Goal: Task Accomplishment & Management: Manage account settings

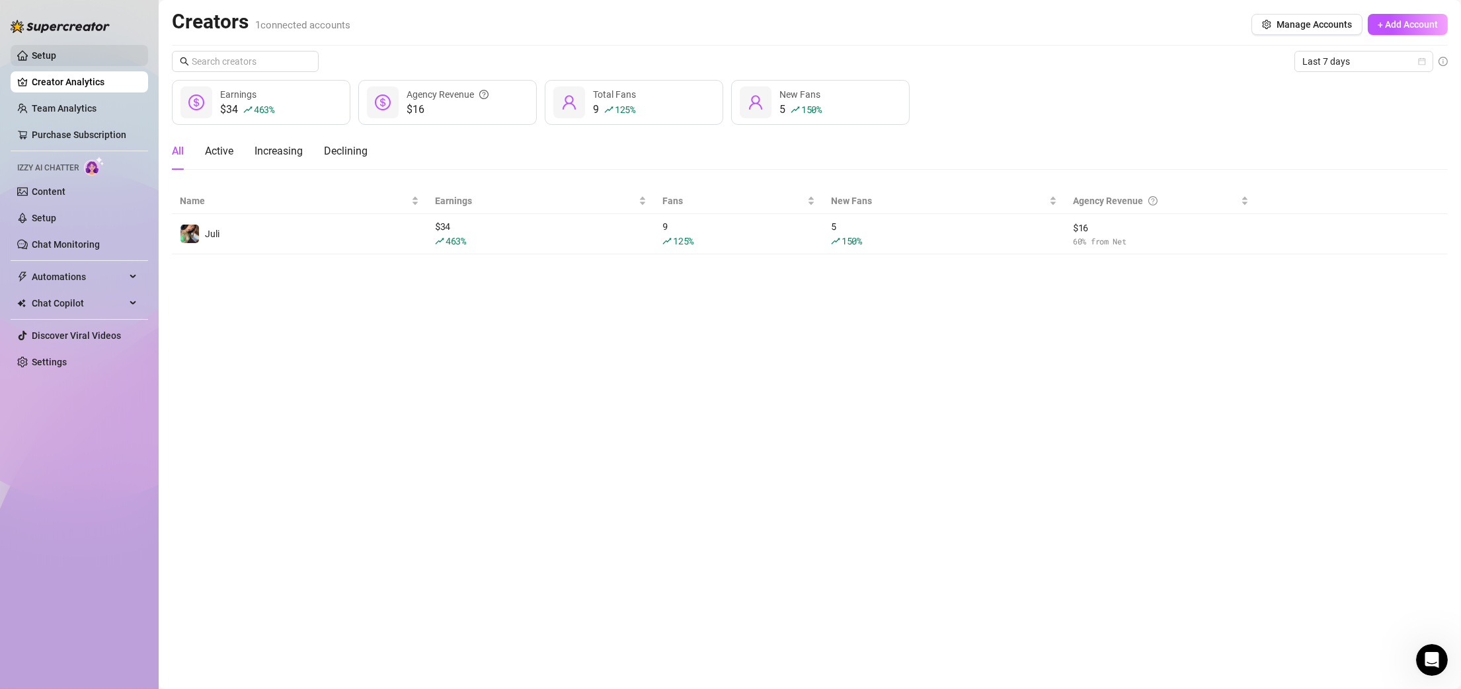
click at [56, 50] on link "Setup" at bounding box center [44, 55] width 24 height 11
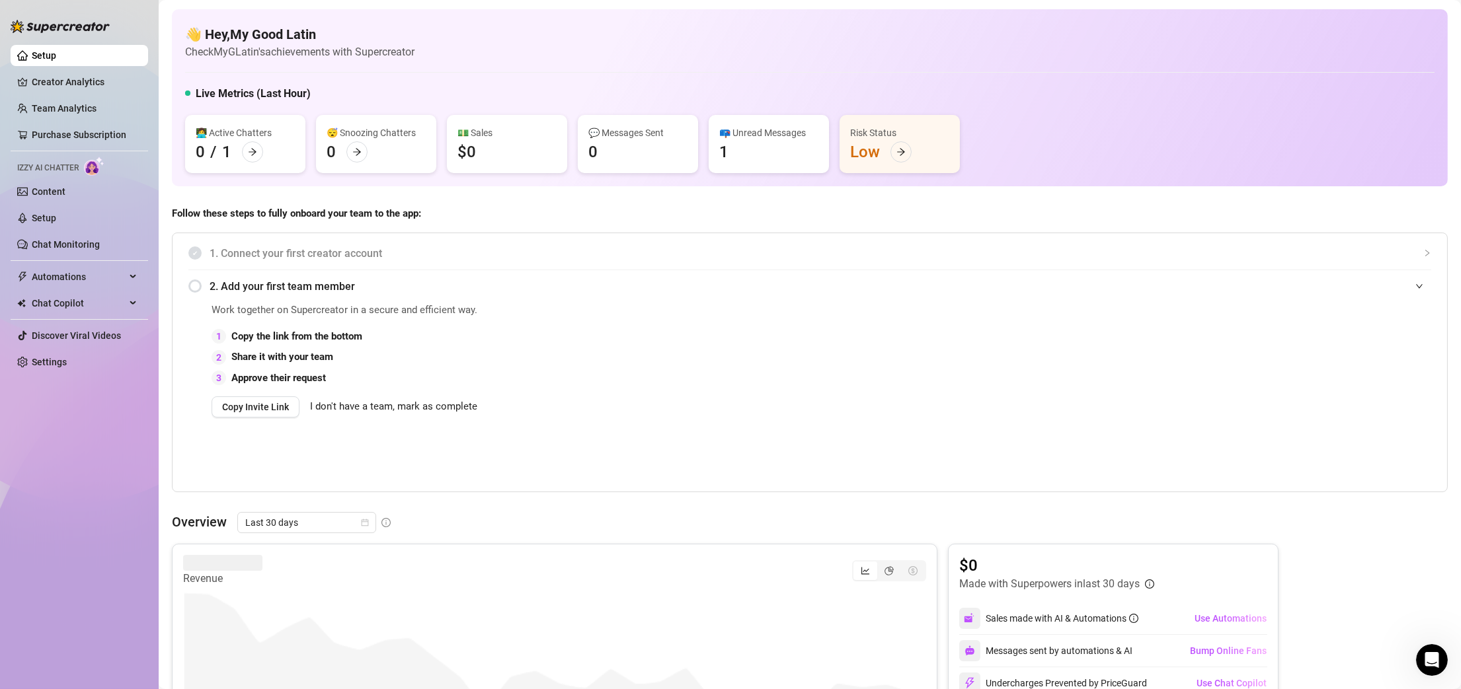
click at [239, 286] on span "2. Add your first team member" at bounding box center [820, 286] width 1221 height 17
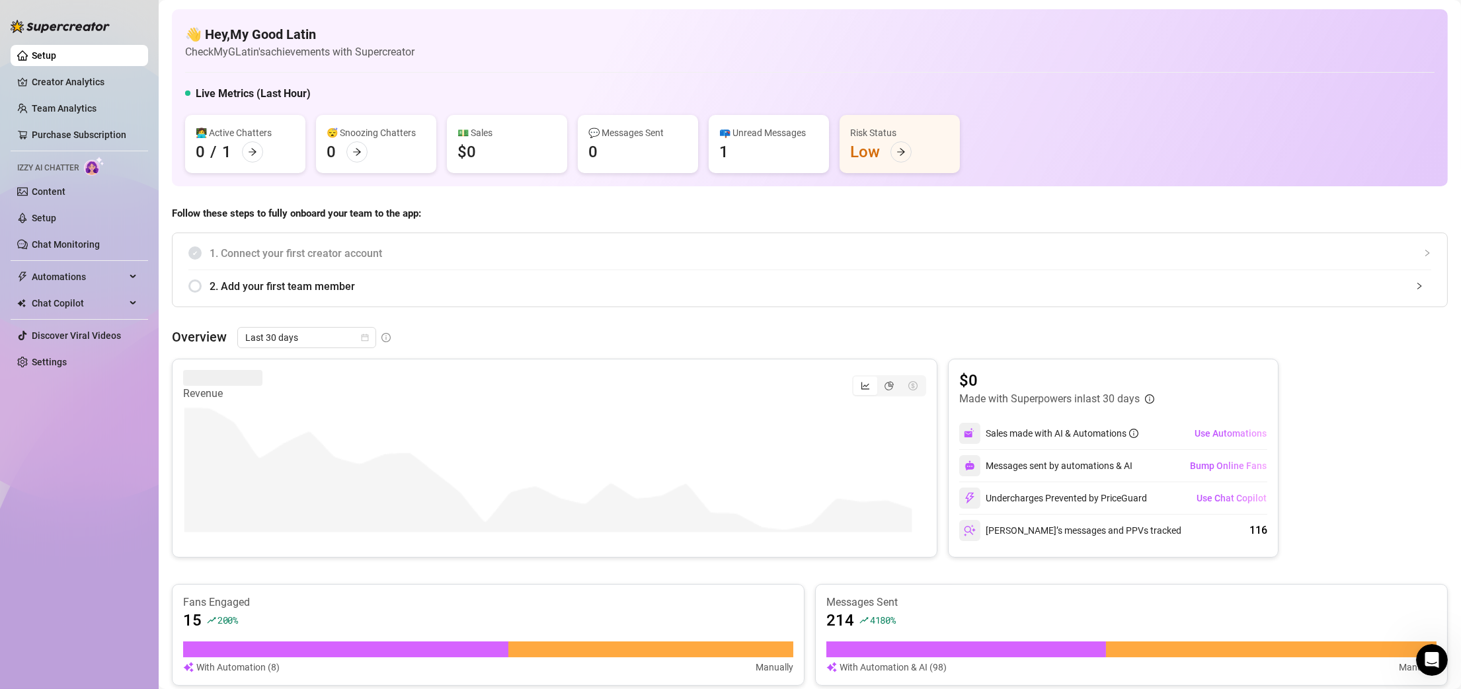
click at [206, 287] on div "2. Add your first team member" at bounding box center [809, 286] width 1242 height 32
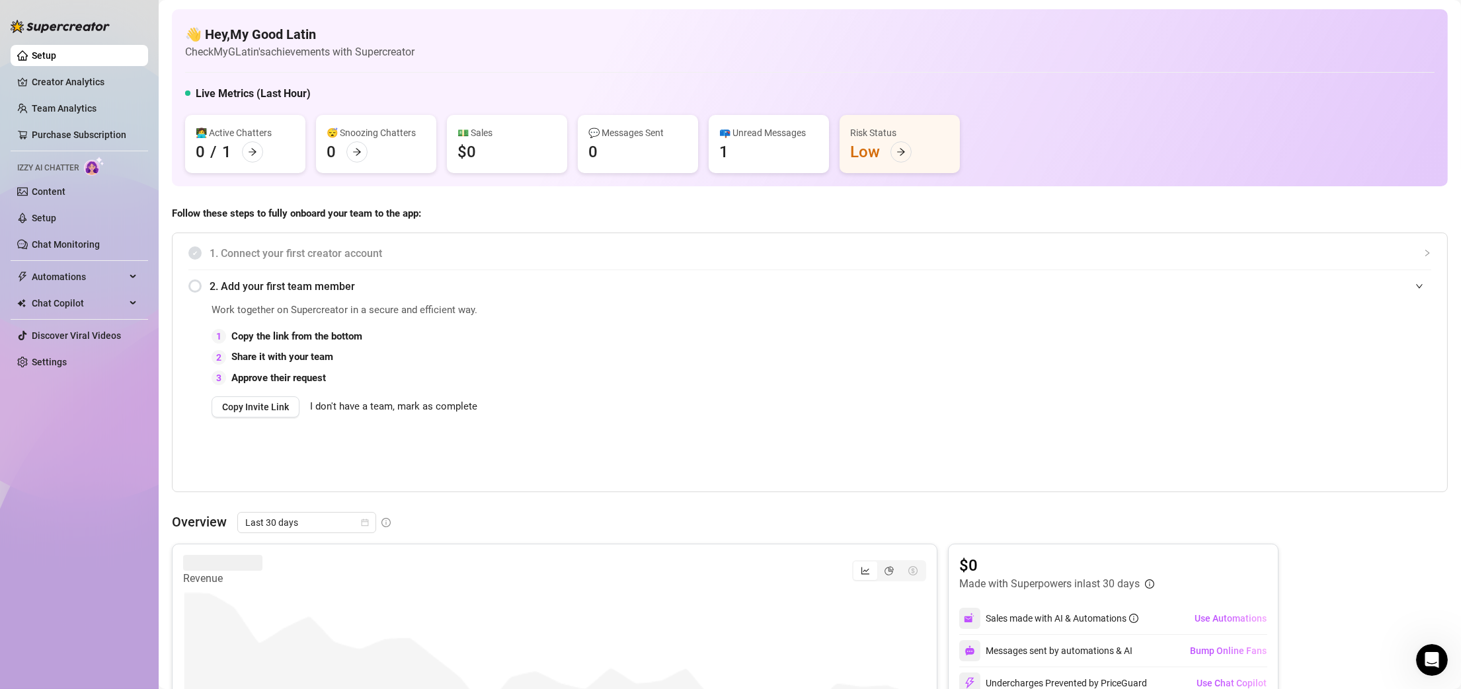
click at [198, 287] on div "2. Add your first team member" at bounding box center [809, 286] width 1242 height 32
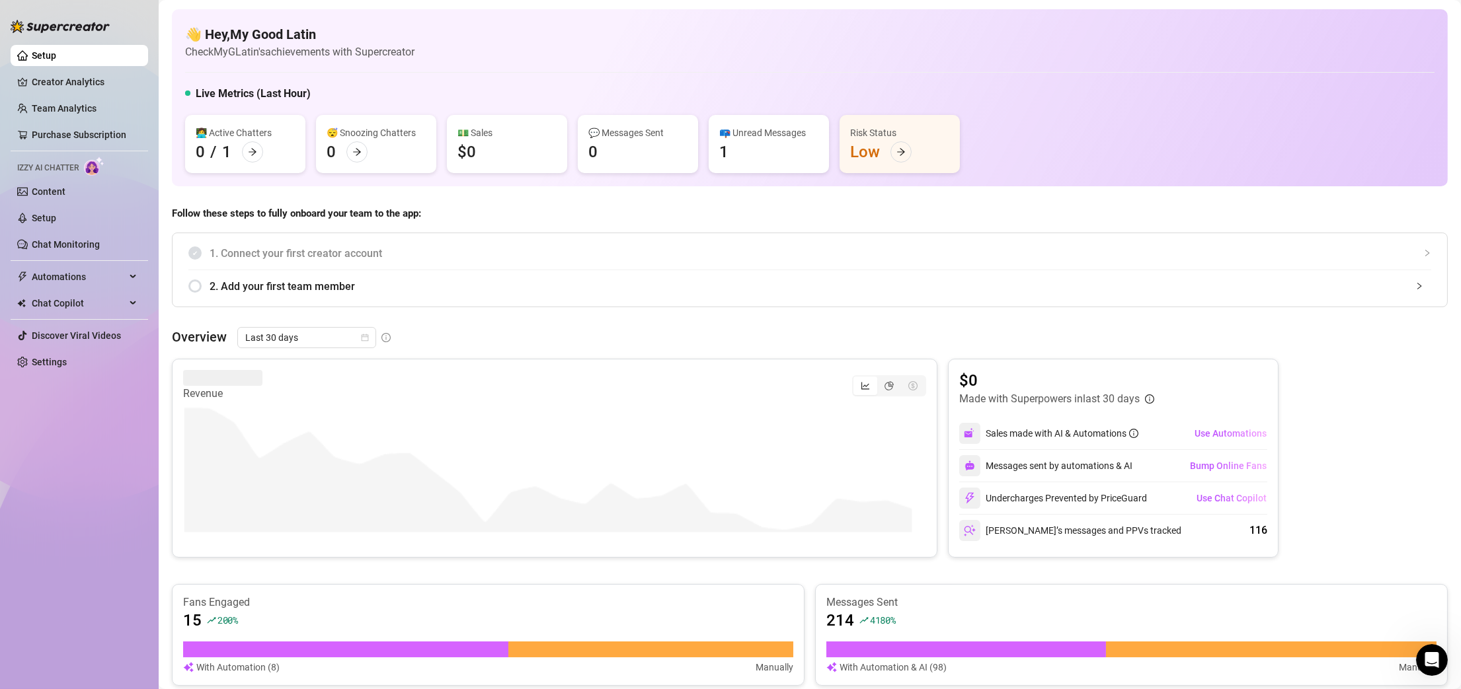
click at [198, 289] on div "2. Add your first team member" at bounding box center [809, 286] width 1242 height 32
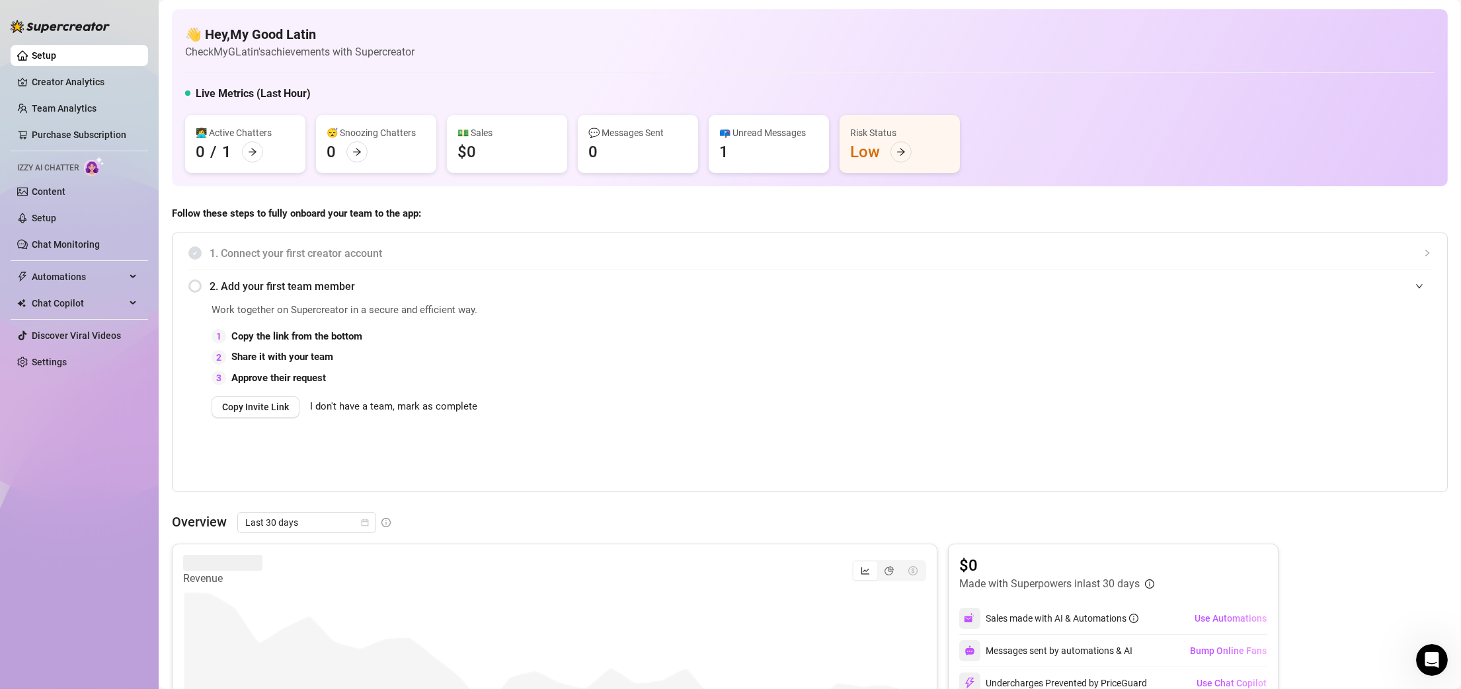
click at [424, 344] on div "1 Copy the link from the bottom" at bounding box center [672, 337] width 922 height 16
click at [239, 405] on span "Copy Invite Link" at bounding box center [255, 407] width 67 height 11
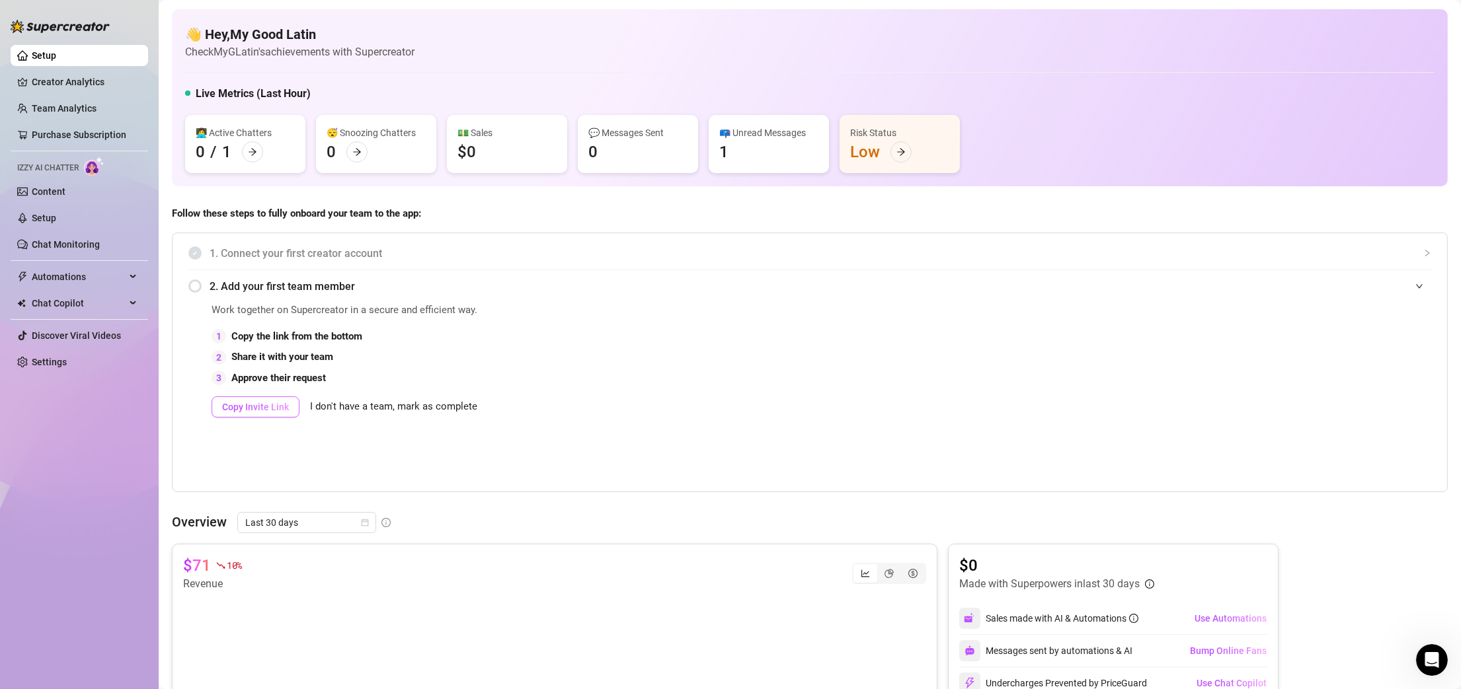
click at [252, 412] on span "Copy Invite Link" at bounding box center [255, 407] width 67 height 11
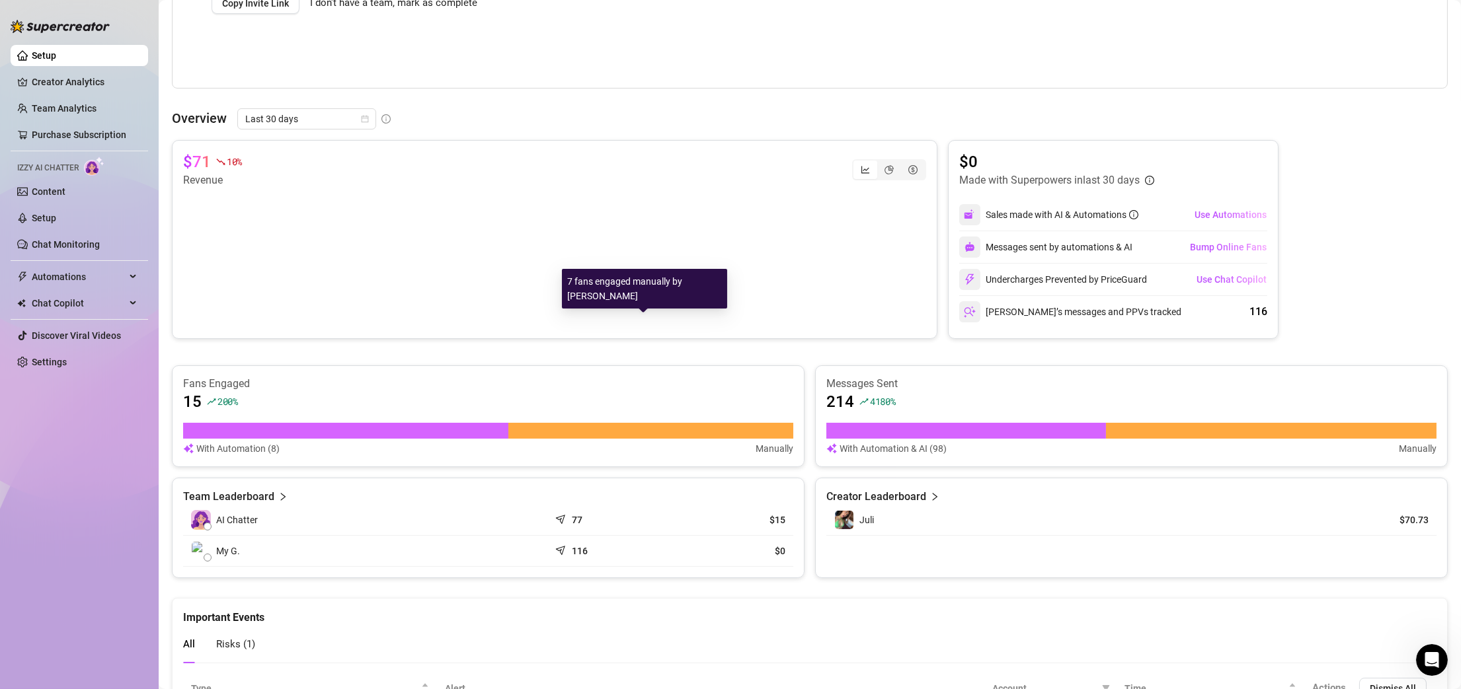
scroll to position [401, 0]
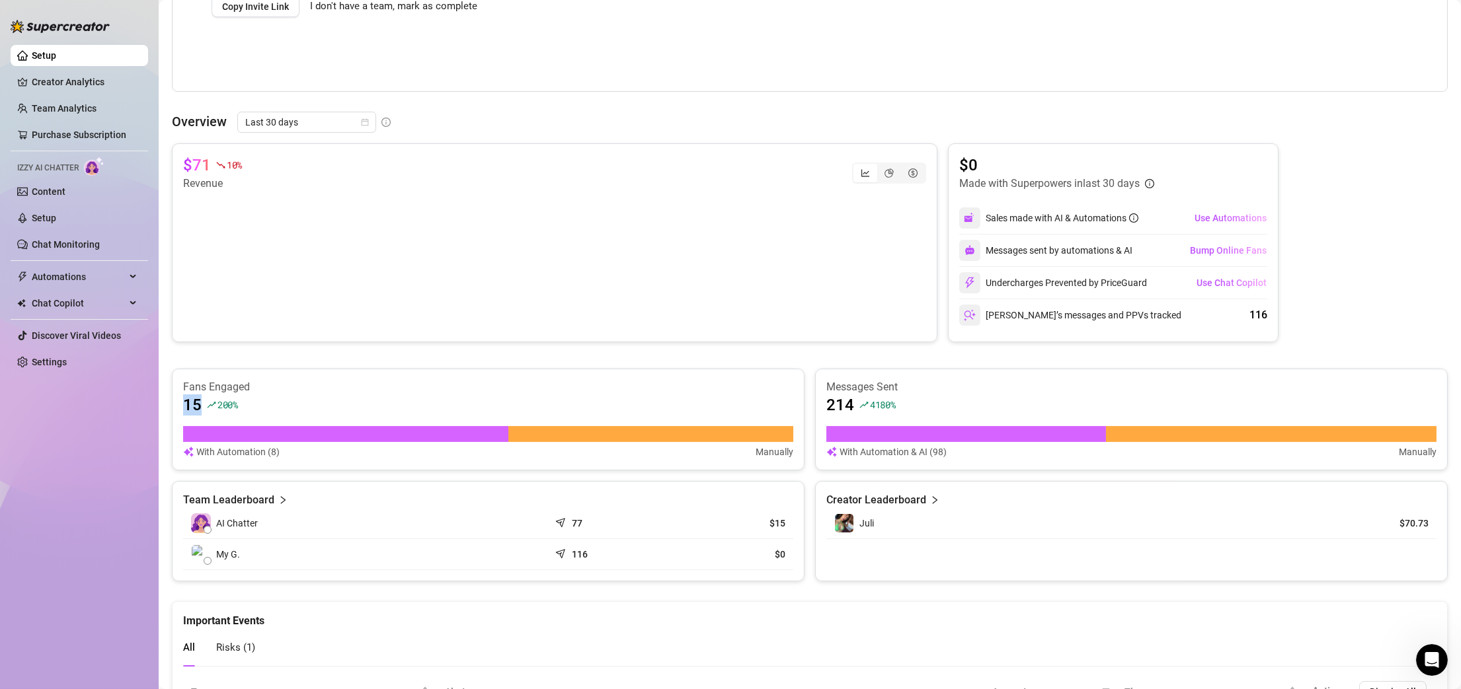
drag, startPoint x: 182, startPoint y: 407, endPoint x: 201, endPoint y: 405, distance: 18.6
click at [201, 405] on article "15" at bounding box center [192, 405] width 19 height 21
click at [202, 405] on div "15 200 %" at bounding box center [488, 405] width 610 height 21
click at [347, 406] on div "15 200 %" at bounding box center [488, 405] width 610 height 21
drag, startPoint x: 197, startPoint y: 401, endPoint x: 245, endPoint y: 404, distance: 48.4
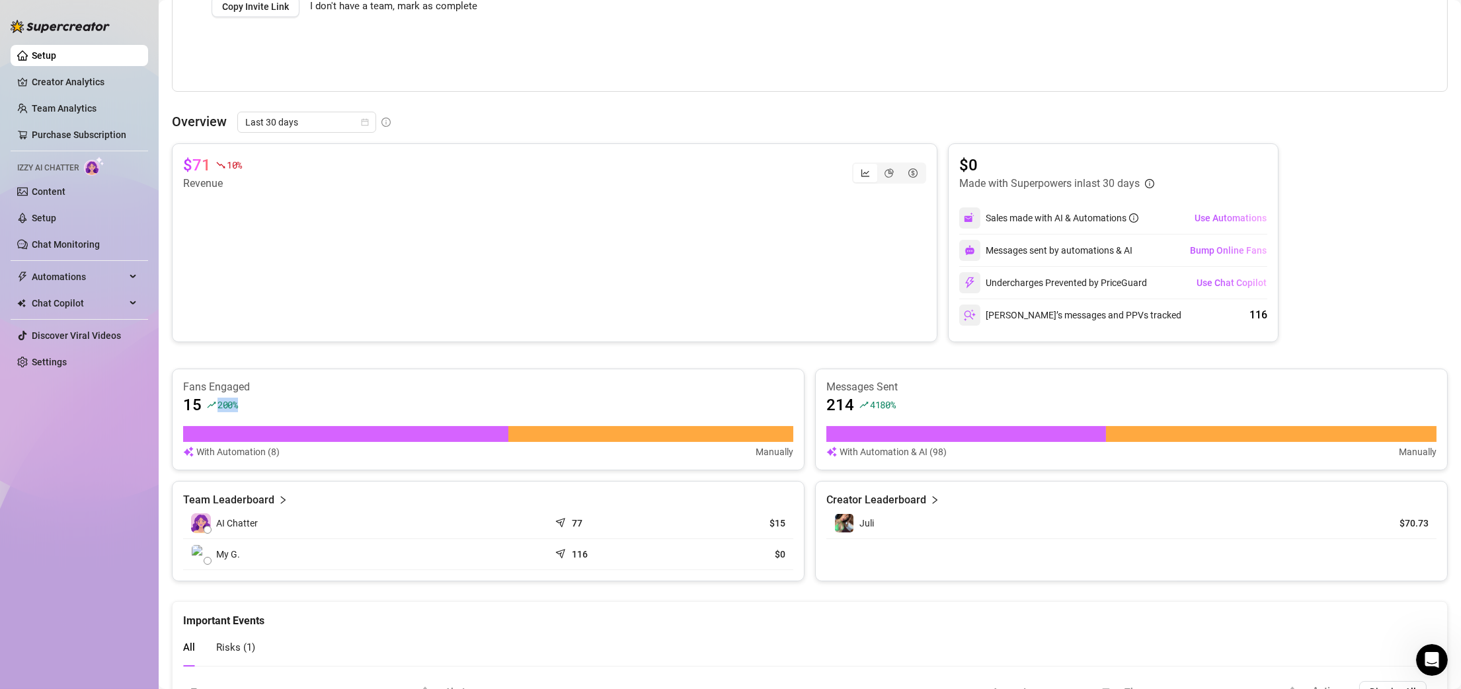
click at [245, 404] on div "15 200 %" at bounding box center [488, 405] width 610 height 21
click at [297, 405] on div "15 200 %" at bounding box center [488, 405] width 610 height 21
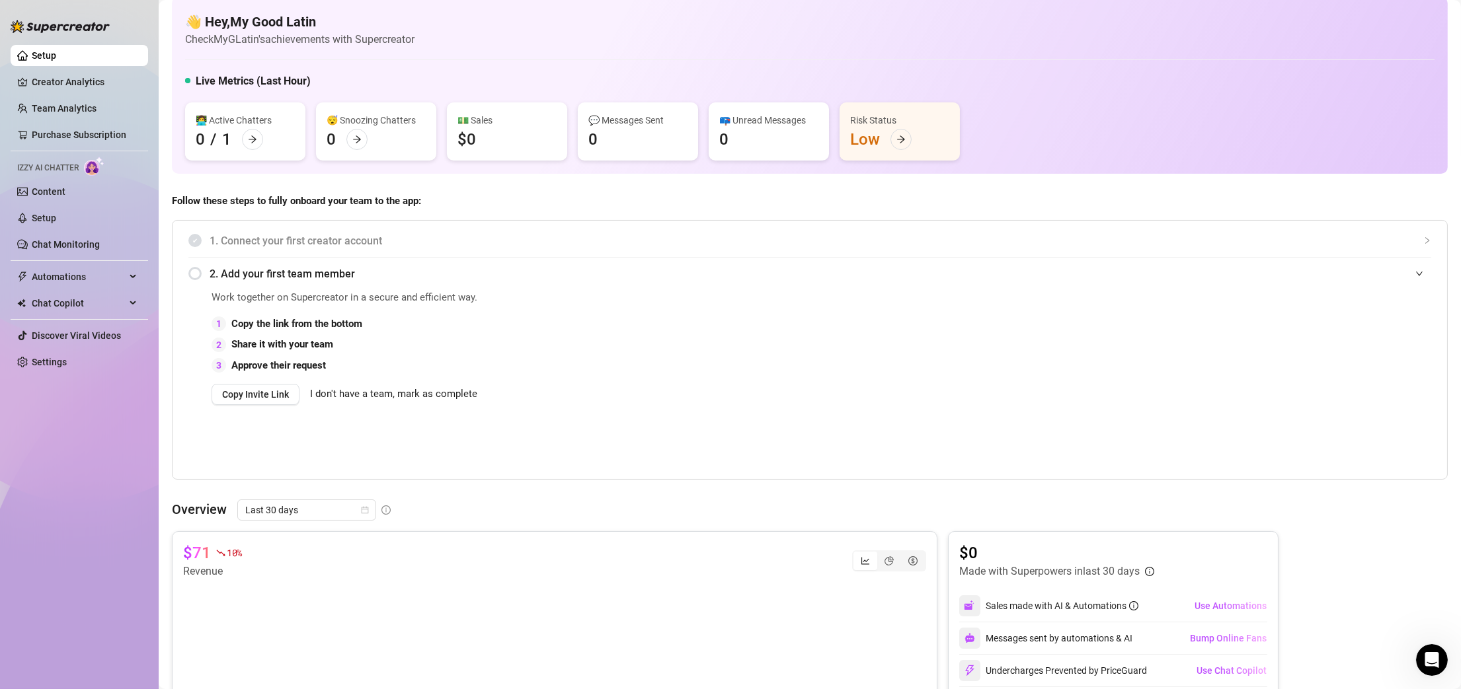
scroll to position [0, 0]
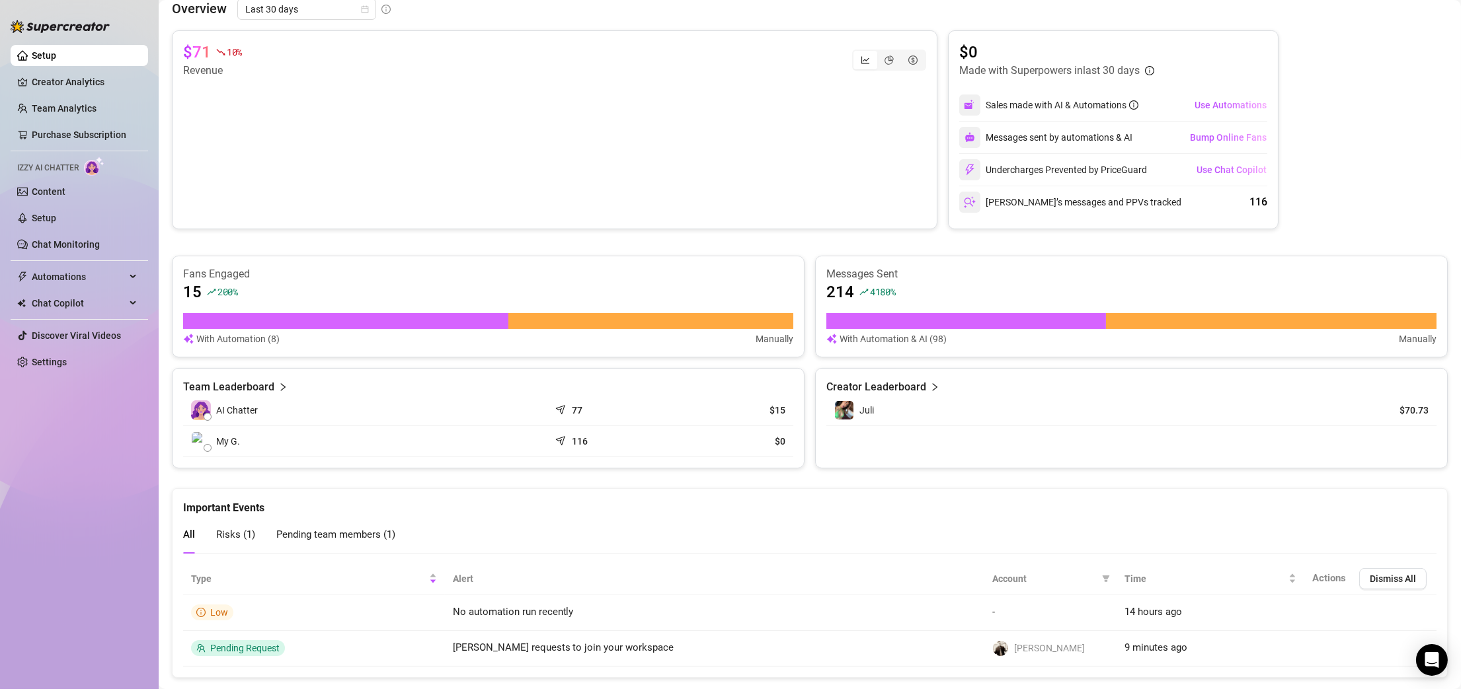
scroll to position [550, 0]
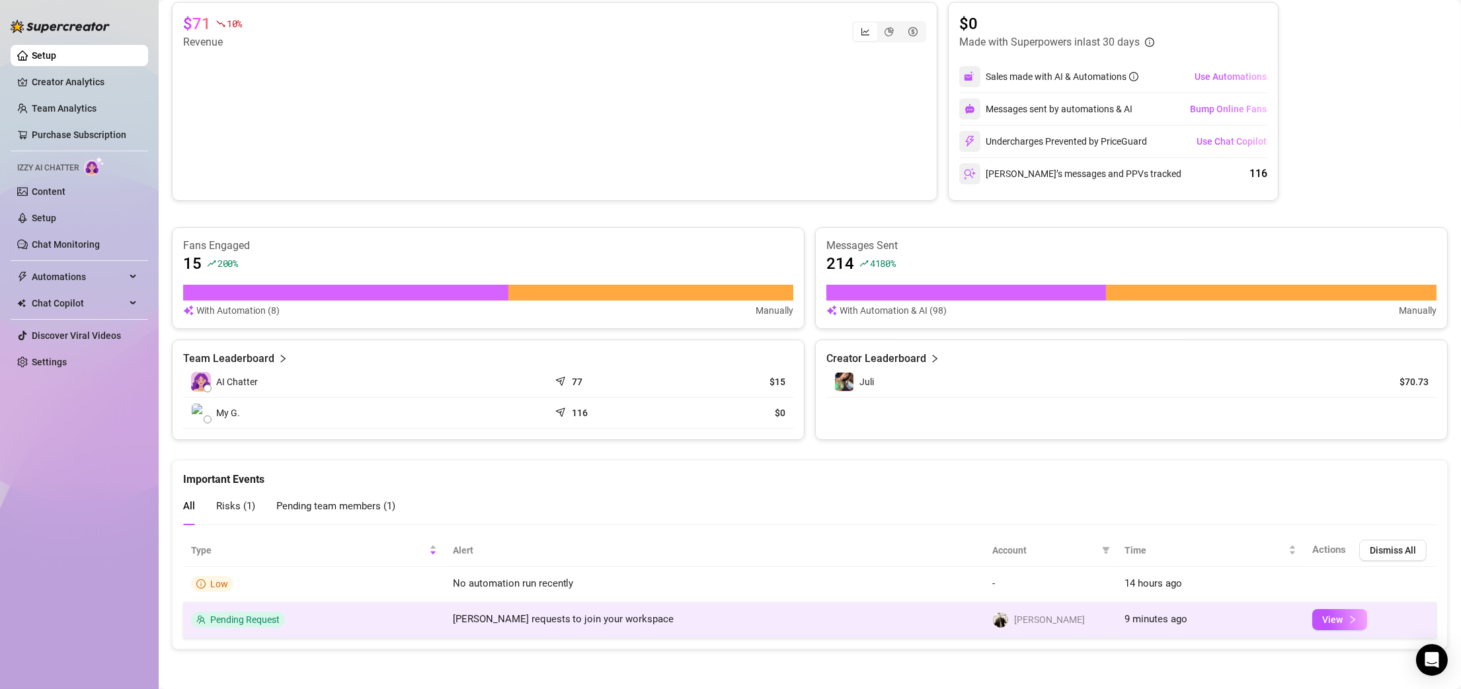
click at [250, 621] on span "Pending Request" at bounding box center [244, 620] width 69 height 11
click at [1322, 619] on span "View" at bounding box center [1332, 620] width 20 height 11
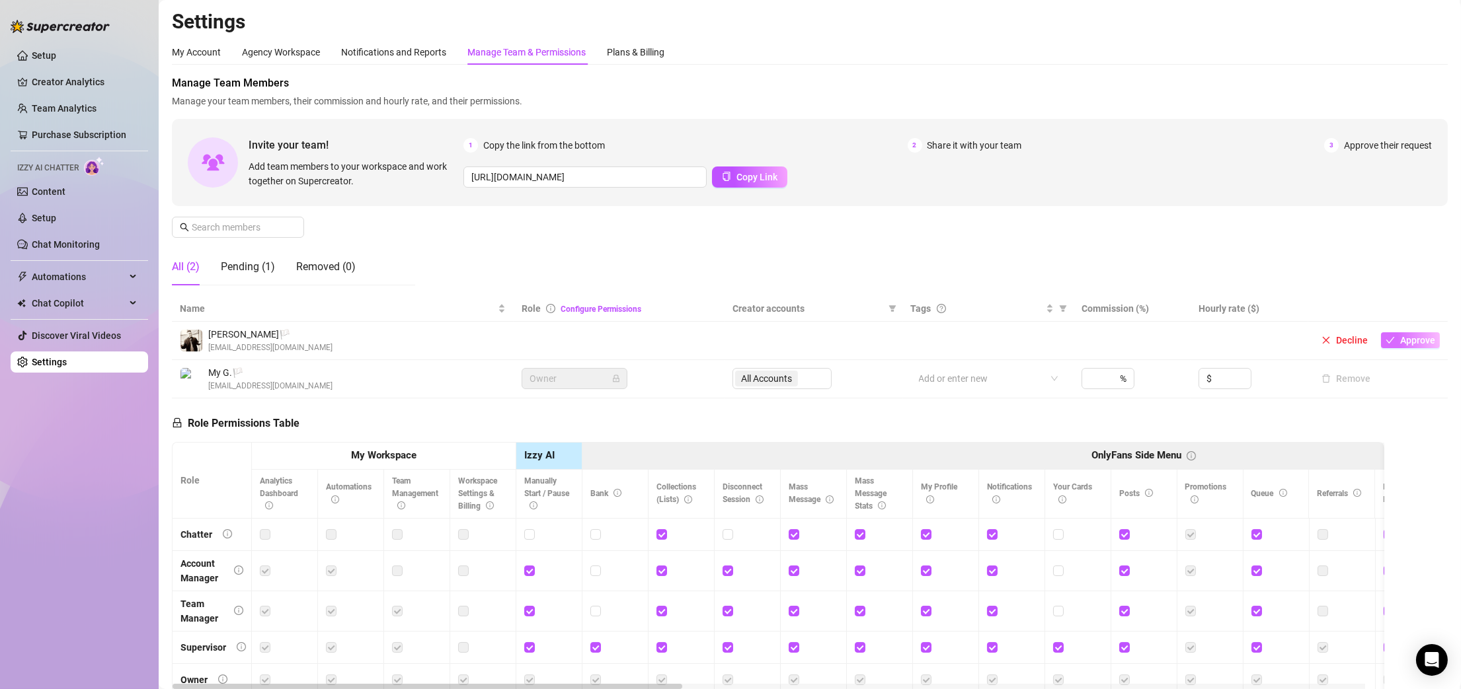
click at [1404, 341] on span "Approve" at bounding box center [1417, 340] width 35 height 11
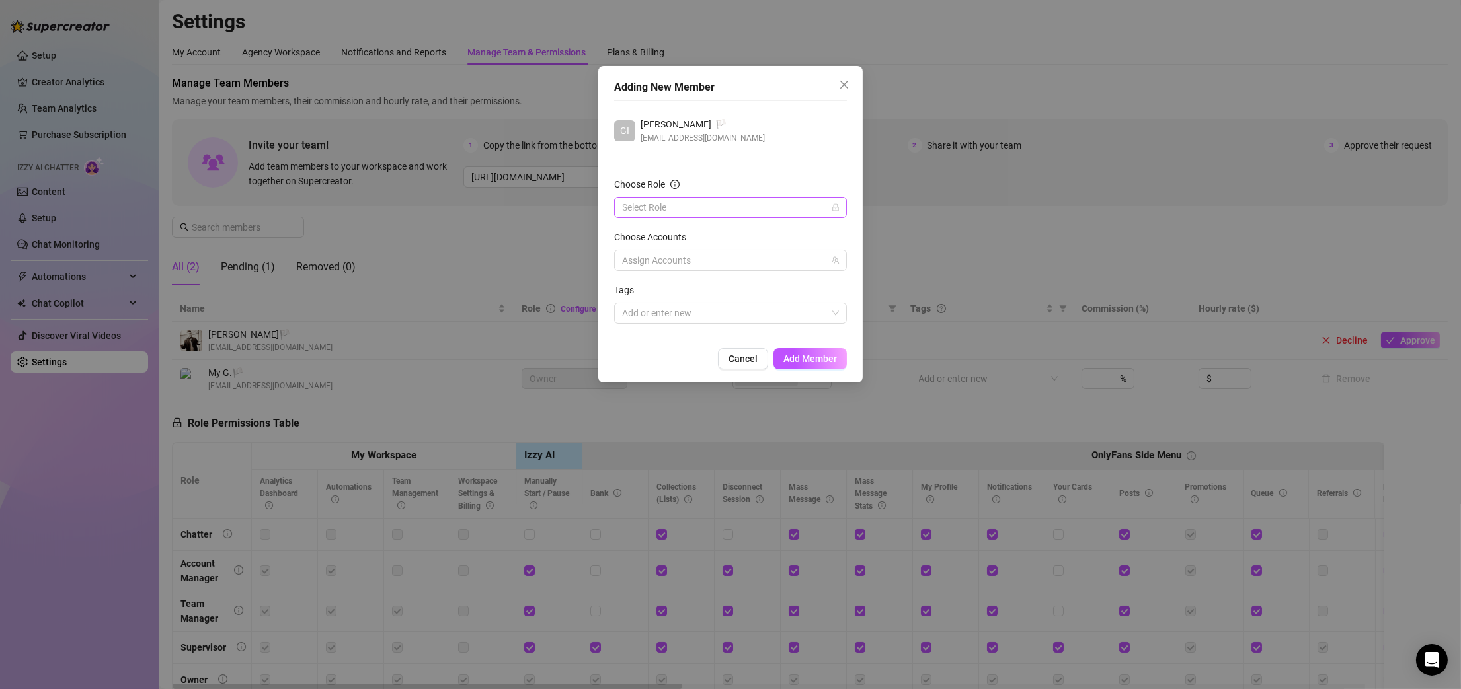
click at [747, 206] on input "Choose Role" at bounding box center [724, 208] width 205 height 20
click at [735, 270] on div "Team Manager" at bounding box center [730, 277] width 211 height 15
click at [771, 206] on span "Team Manager" at bounding box center [730, 208] width 217 height 20
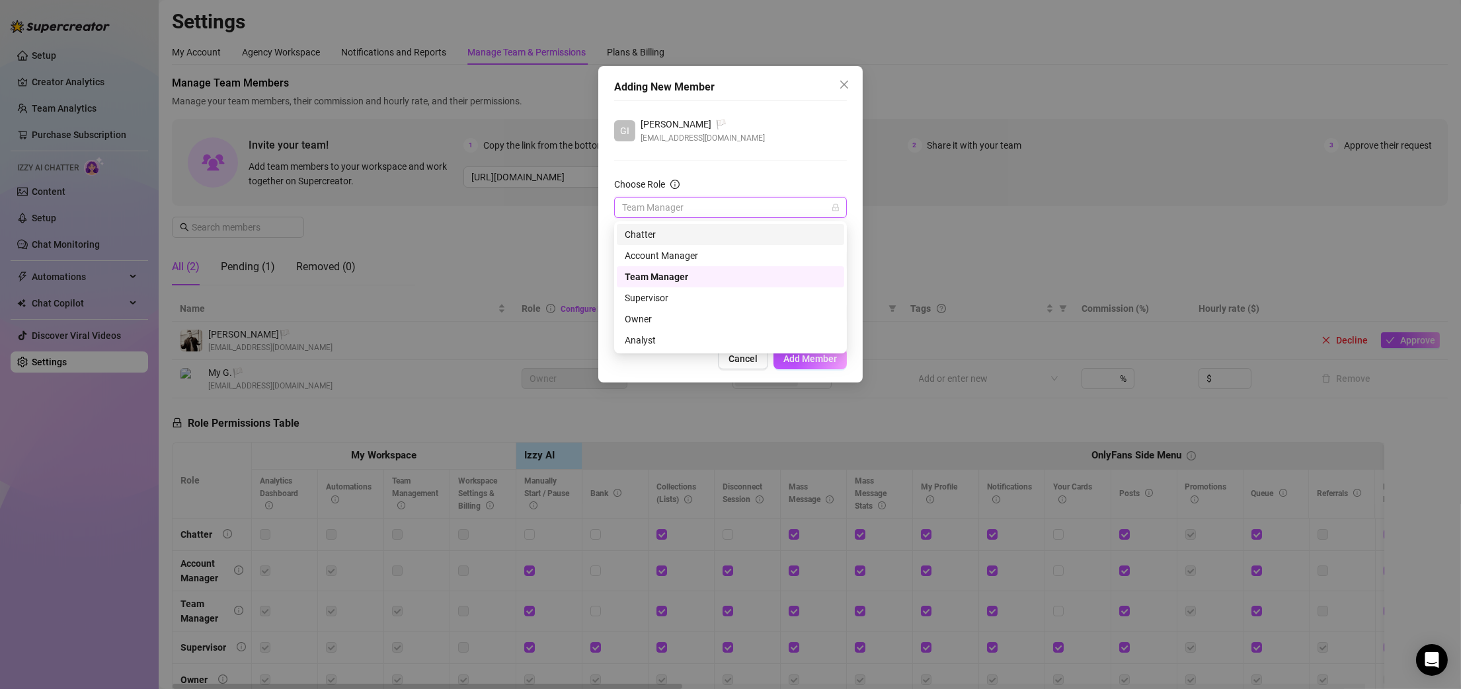
click at [781, 192] on div "Choose Role" at bounding box center [730, 187] width 233 height 20
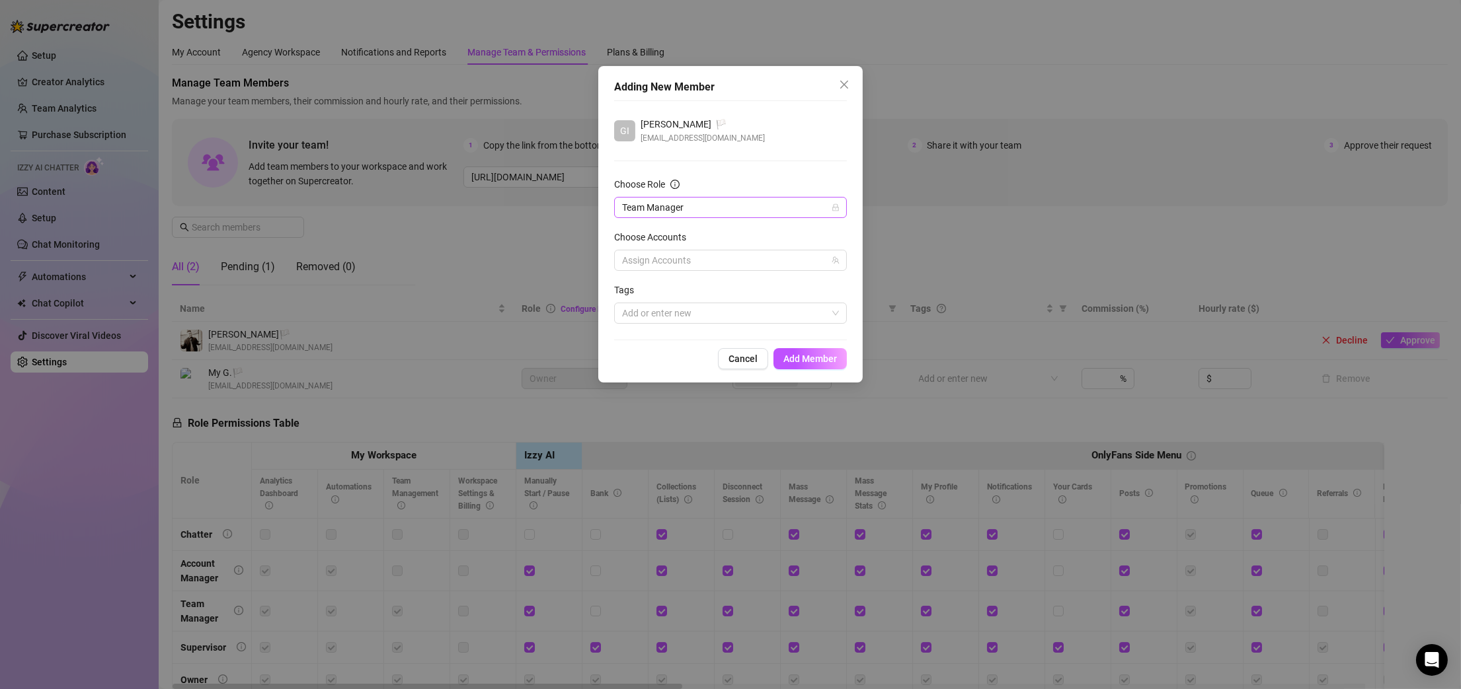
click at [773, 201] on span "Team Manager" at bounding box center [730, 208] width 217 height 20
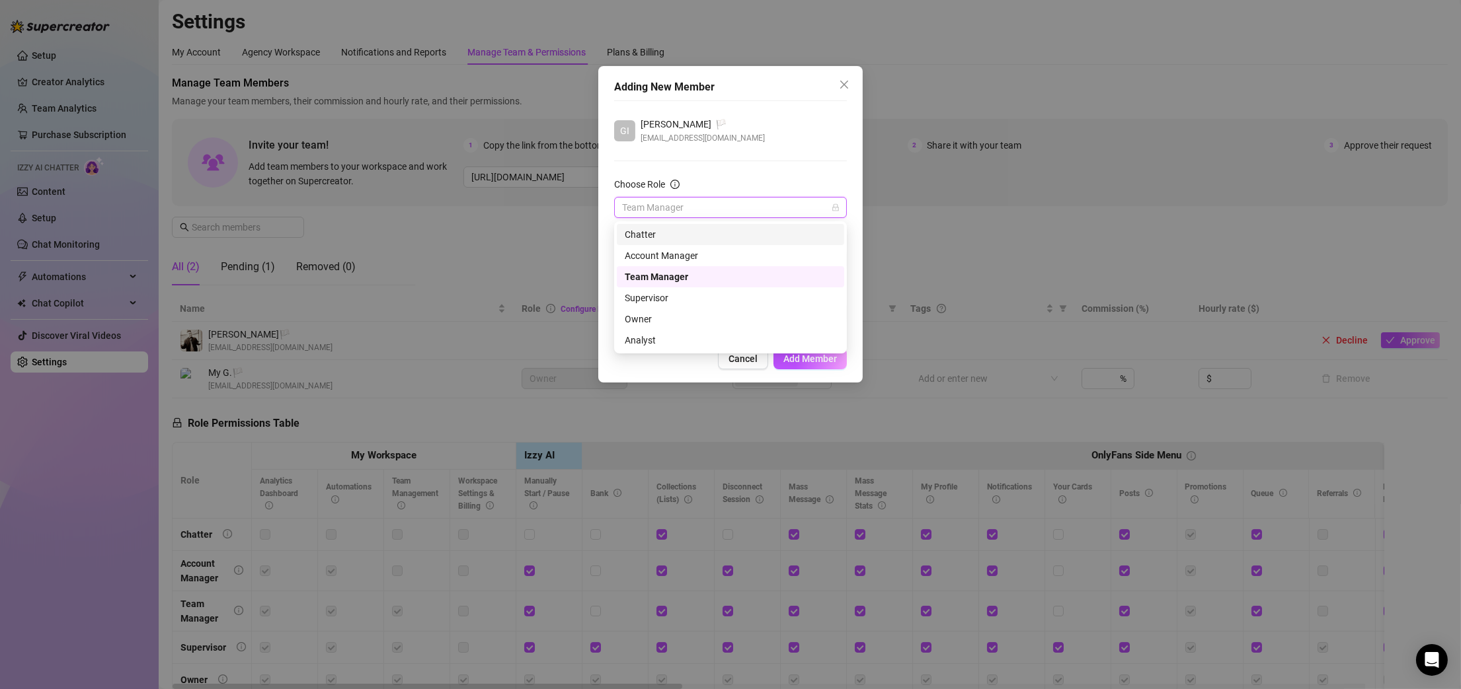
click at [758, 178] on div "Choose Role" at bounding box center [730, 187] width 233 height 20
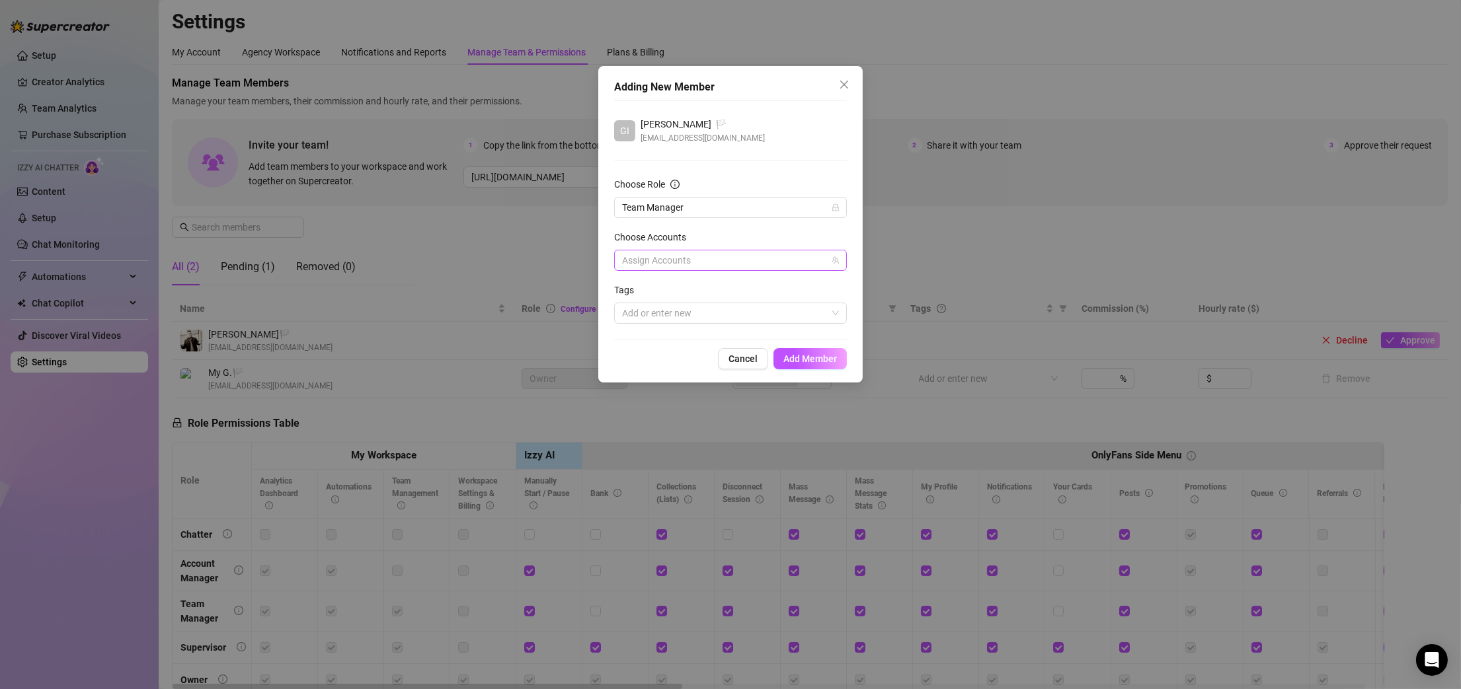
click at [702, 267] on div at bounding box center [723, 260] width 213 height 19
click at [693, 306] on span "Juli" at bounding box center [746, 309] width 194 height 16
checkbox input "true"
click at [839, 231] on div "Choose Accounts" at bounding box center [730, 240] width 233 height 20
click at [757, 315] on div at bounding box center [723, 313] width 213 height 19
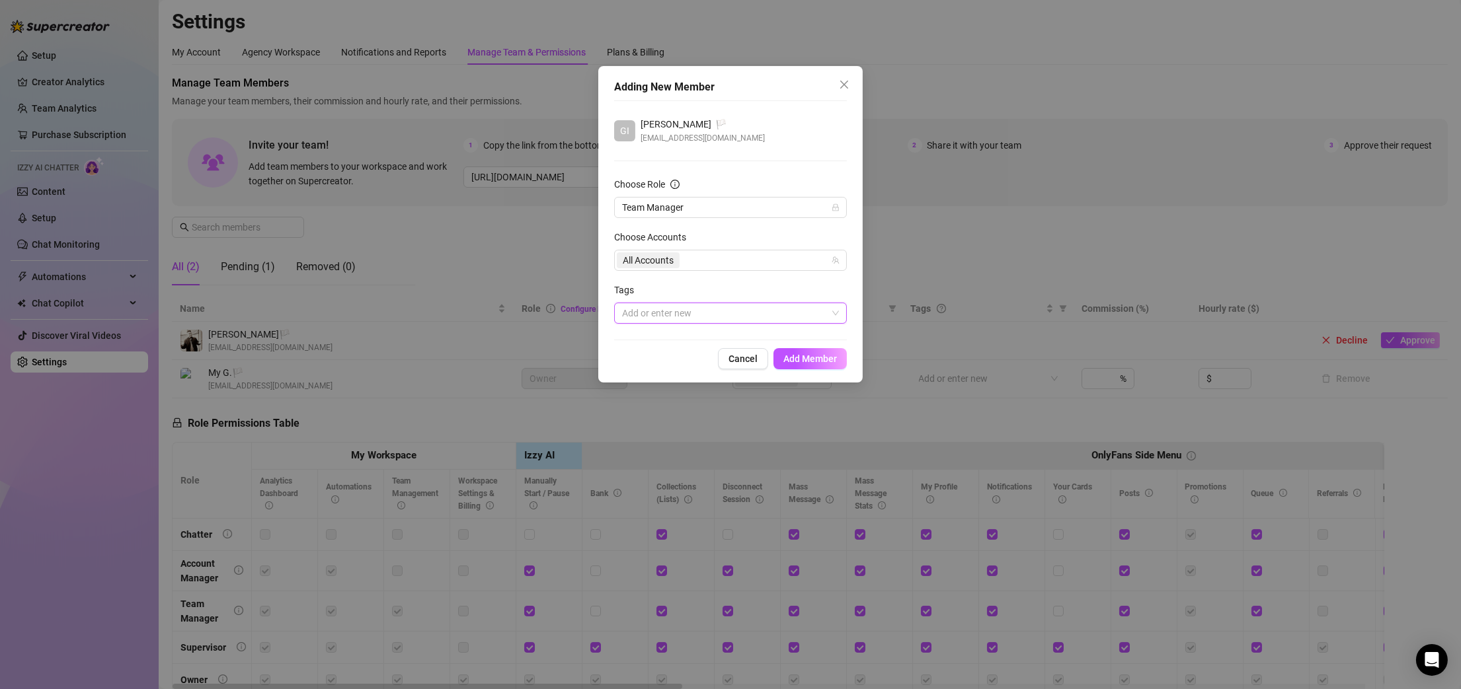
click at [730, 311] on div at bounding box center [723, 313] width 213 height 19
click at [799, 266] on div "All Accounts" at bounding box center [723, 260] width 213 height 19
click at [781, 209] on span "Team Manager" at bounding box center [730, 208] width 217 height 20
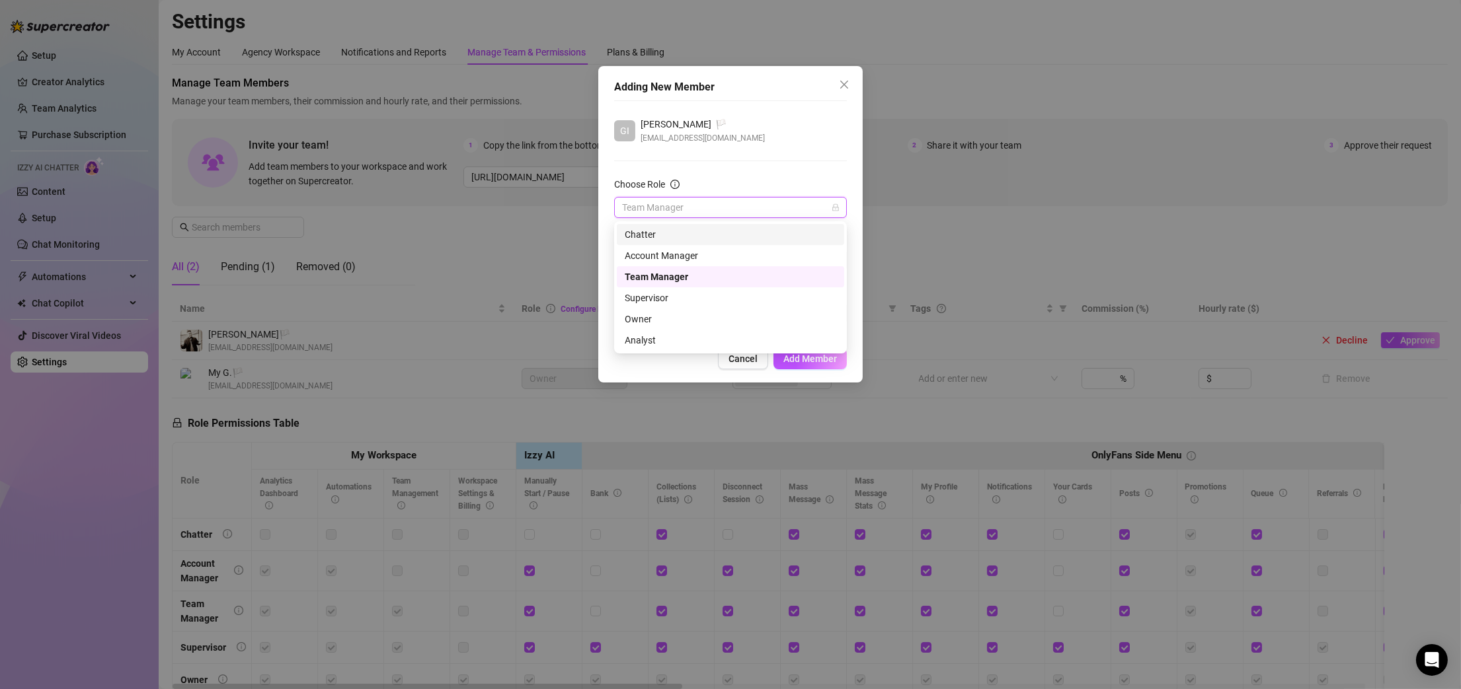
click at [818, 184] on div "Choose Role" at bounding box center [730, 187] width 233 height 20
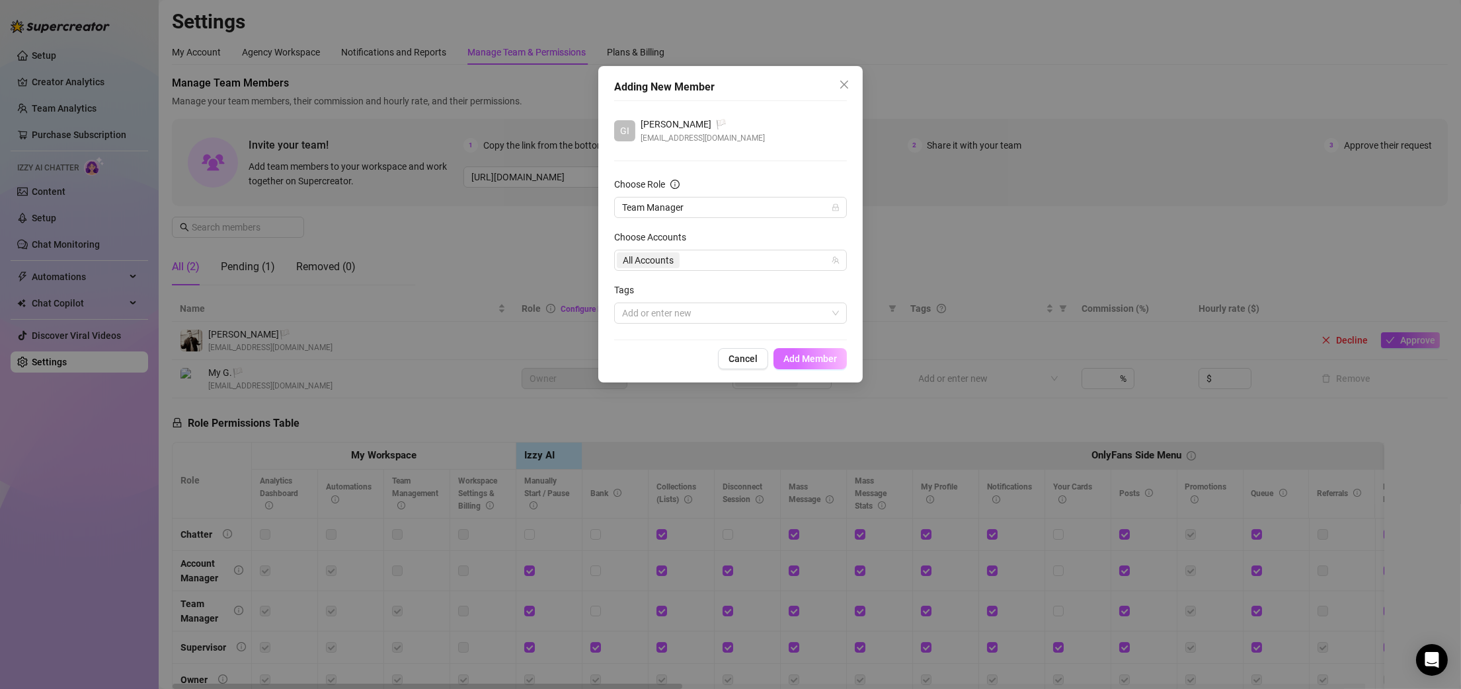
click at [802, 361] on span "Add Member" at bounding box center [810, 359] width 54 height 11
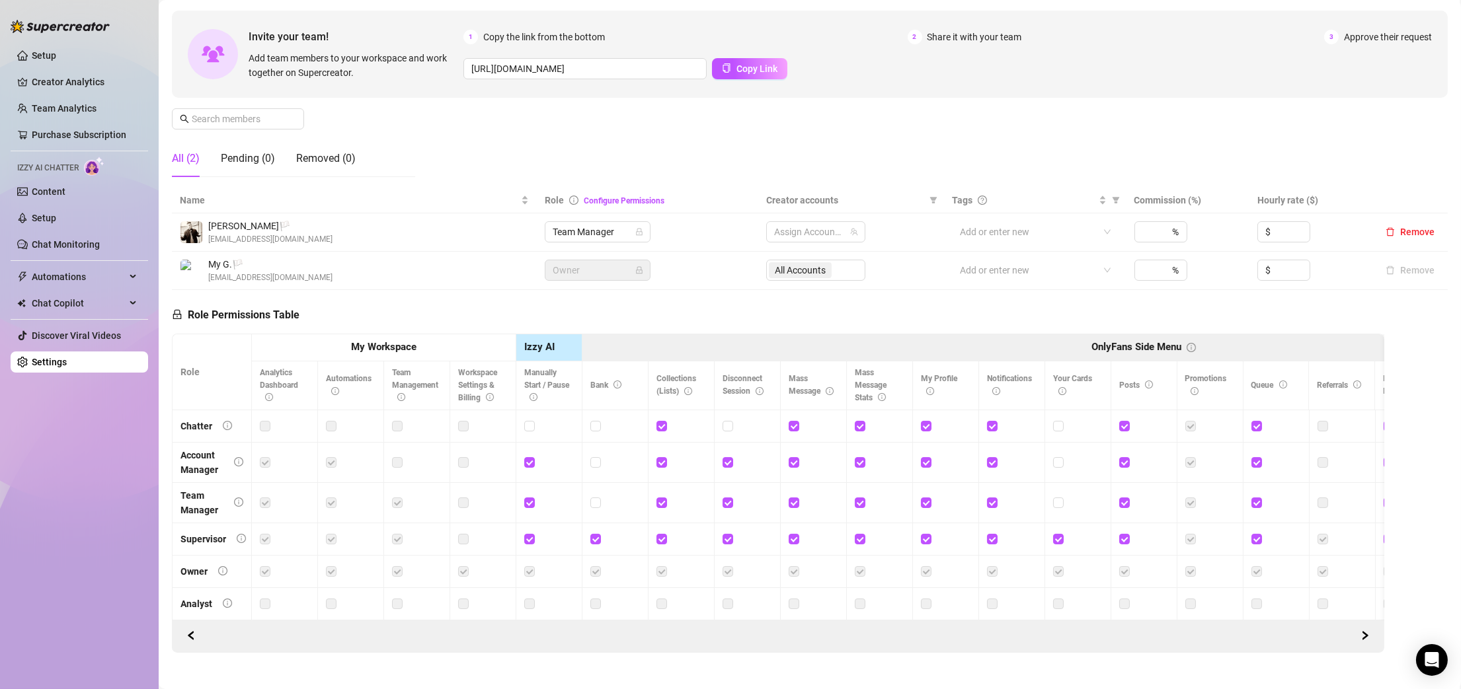
scroll to position [153, 0]
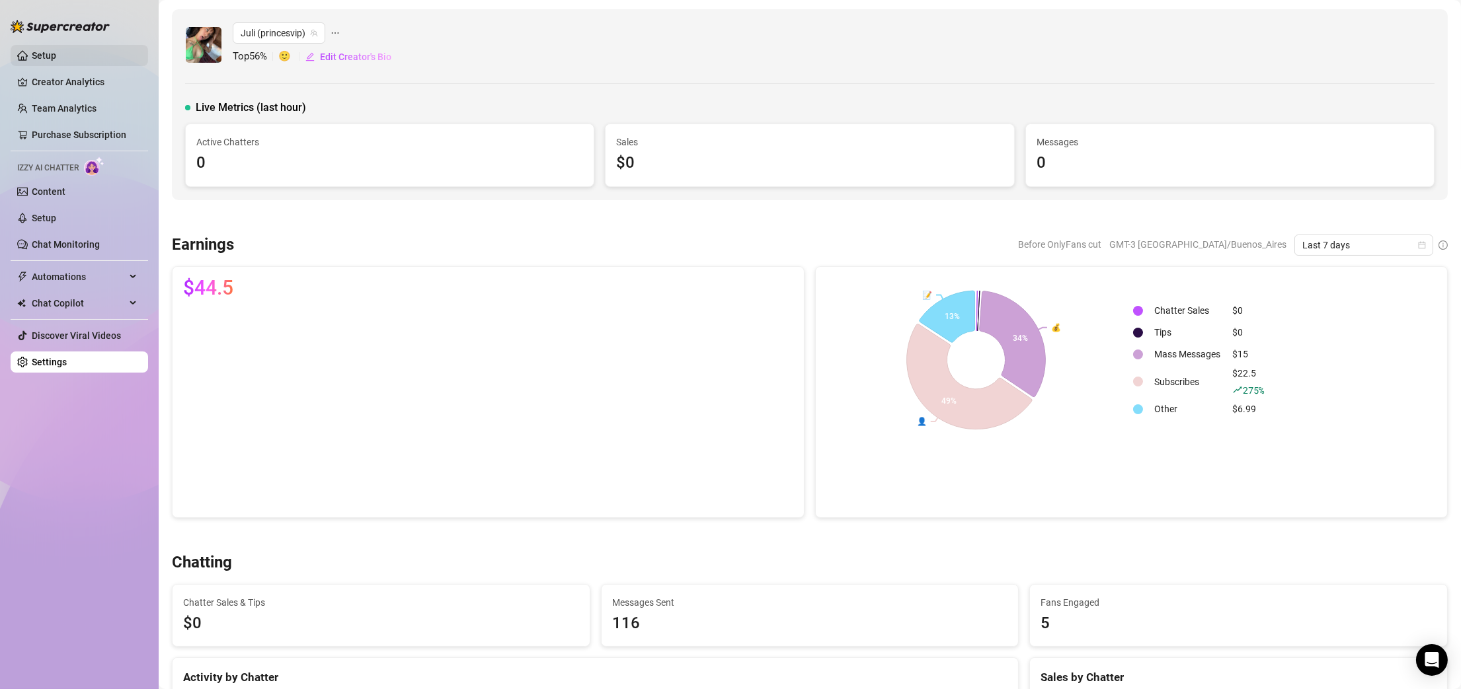
click at [54, 56] on link "Setup" at bounding box center [44, 55] width 24 height 11
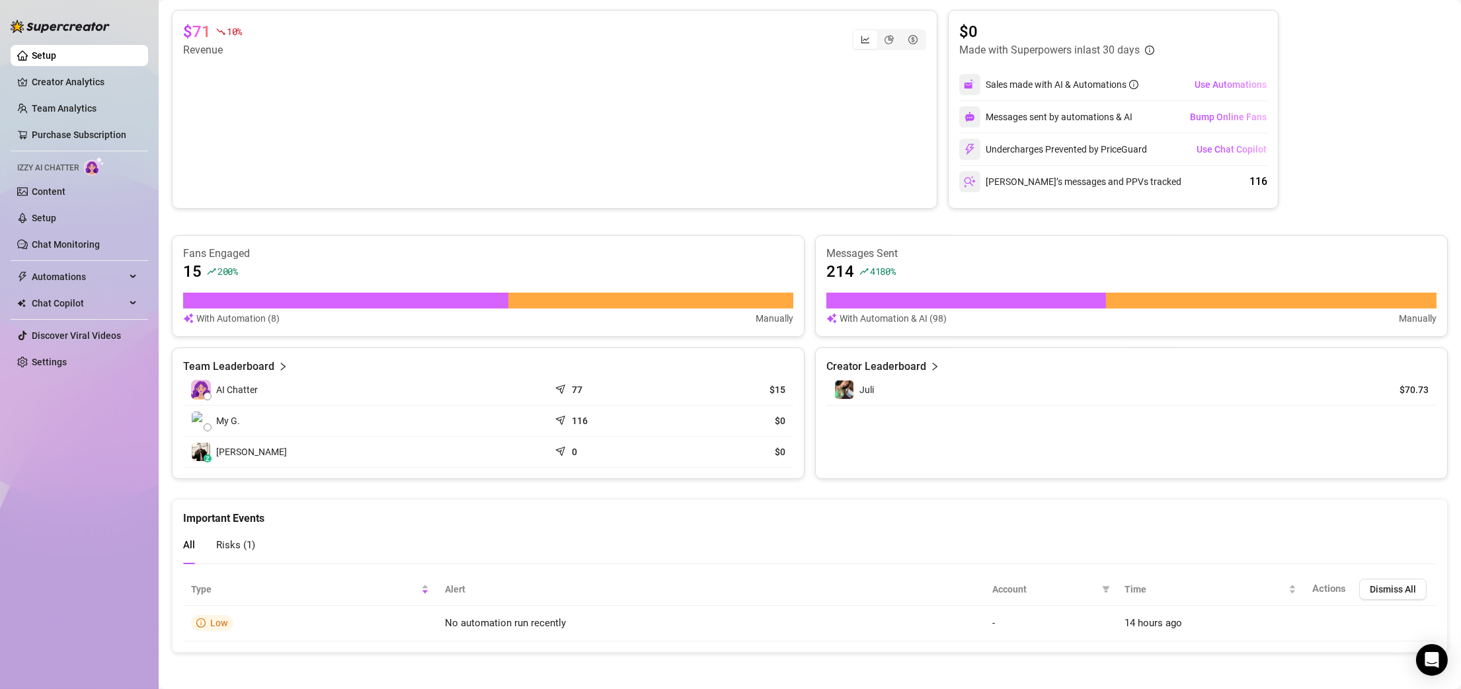
scroll to position [239, 0]
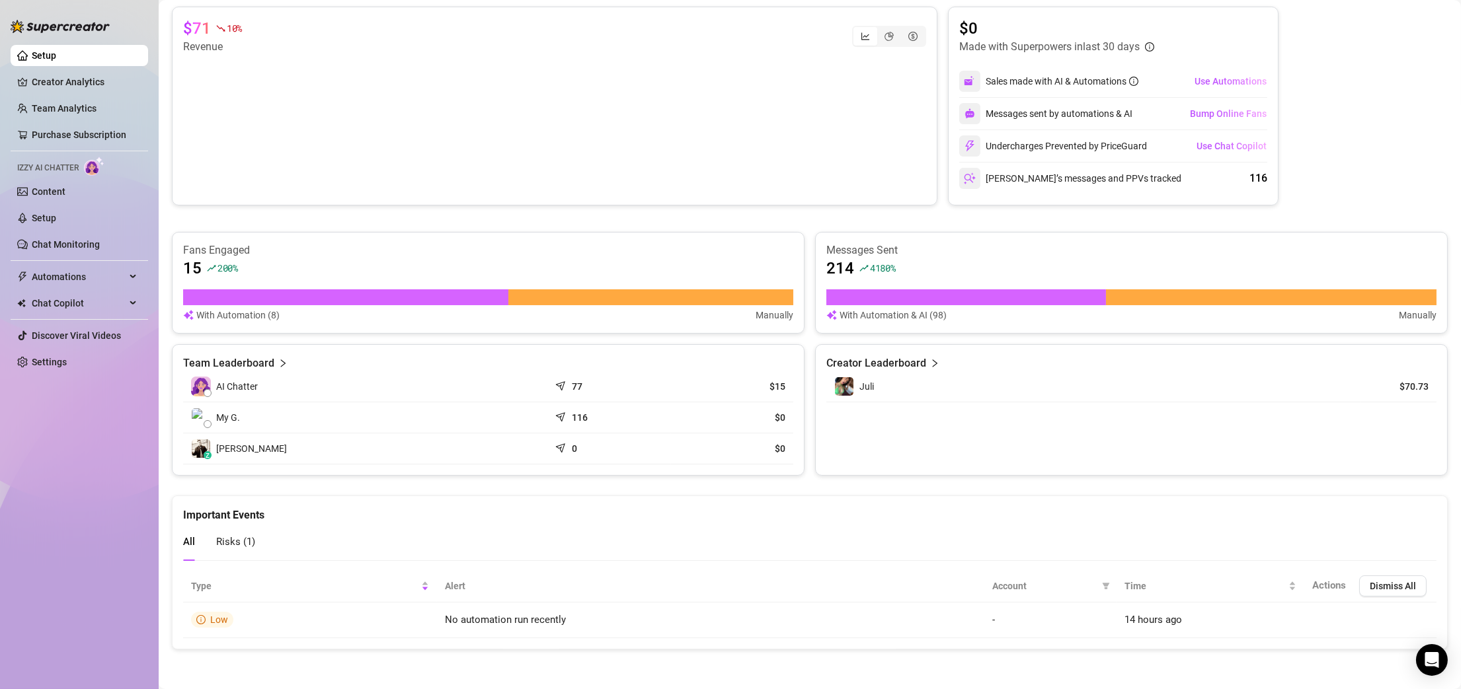
click at [767, 445] on article "$0" at bounding box center [732, 448] width 106 height 13
click at [201, 446] on img at bounding box center [201, 448] width 19 height 19
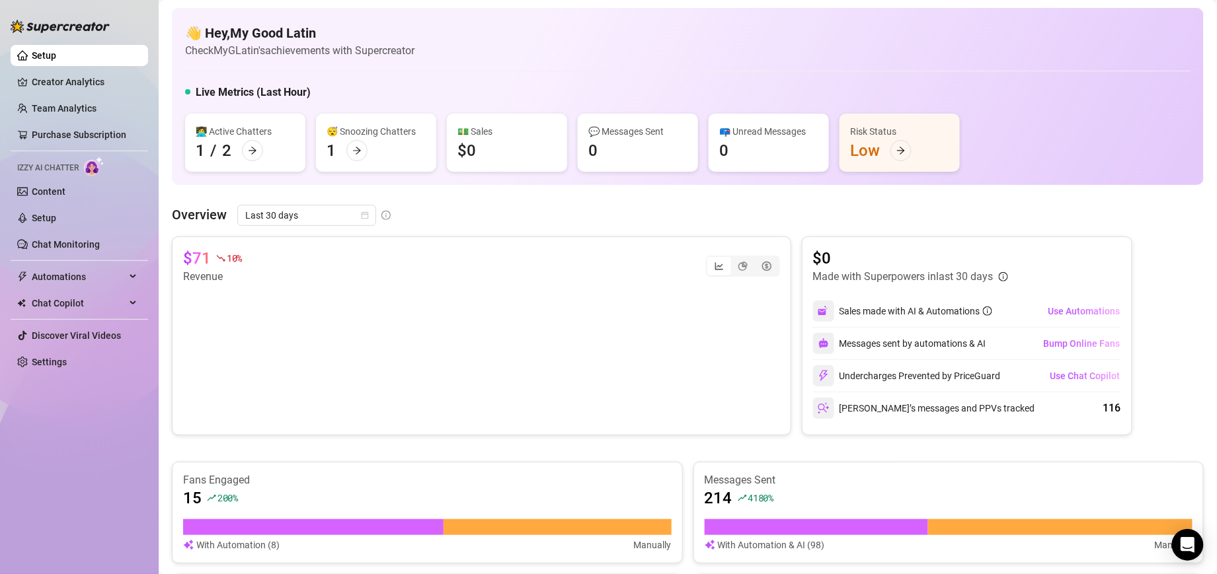
scroll to position [0, 0]
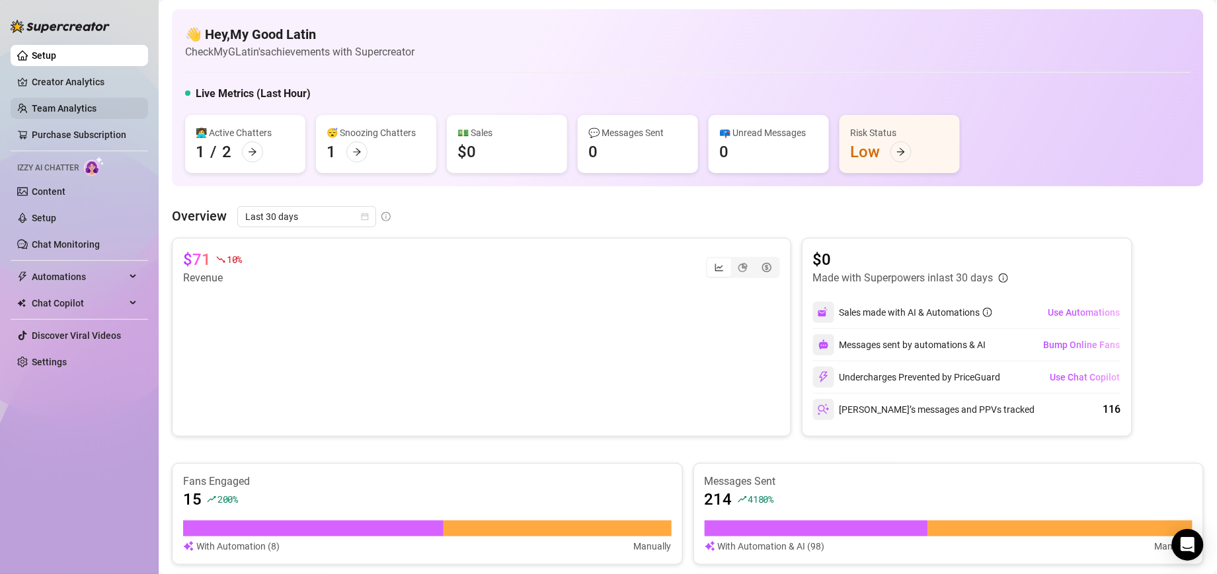
click at [88, 104] on link "Team Analytics" at bounding box center [64, 108] width 65 height 11
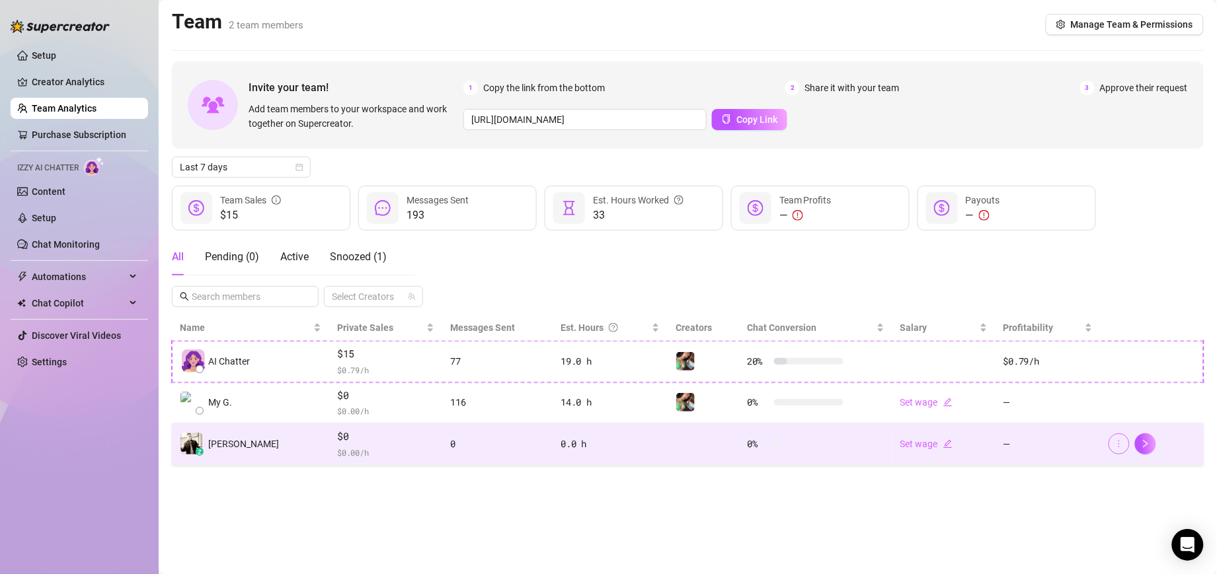
click at [1122, 448] on icon "more" at bounding box center [1118, 443] width 9 height 9
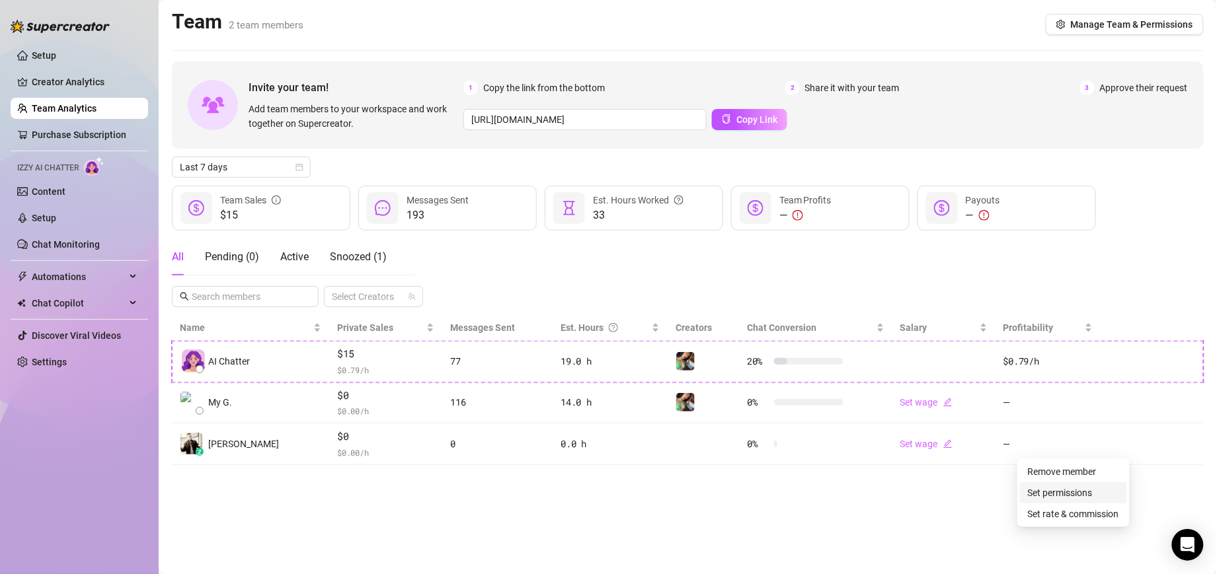
click at [1081, 491] on link "Set permissions" at bounding box center [1060, 493] width 65 height 11
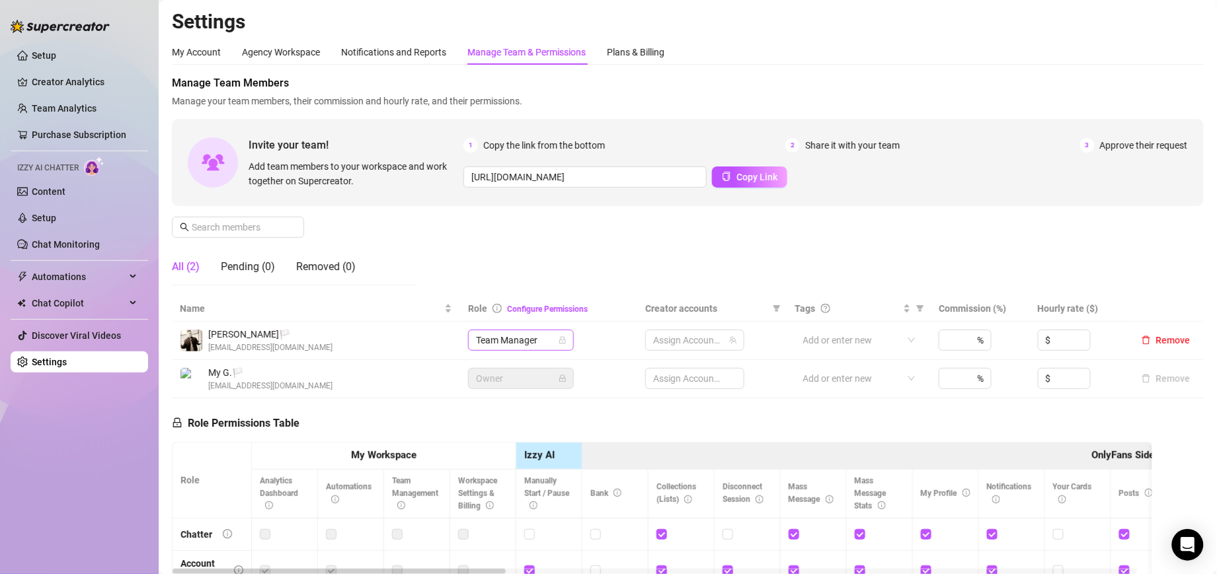
click at [548, 334] on span "Team Manager" at bounding box center [521, 340] width 90 height 20
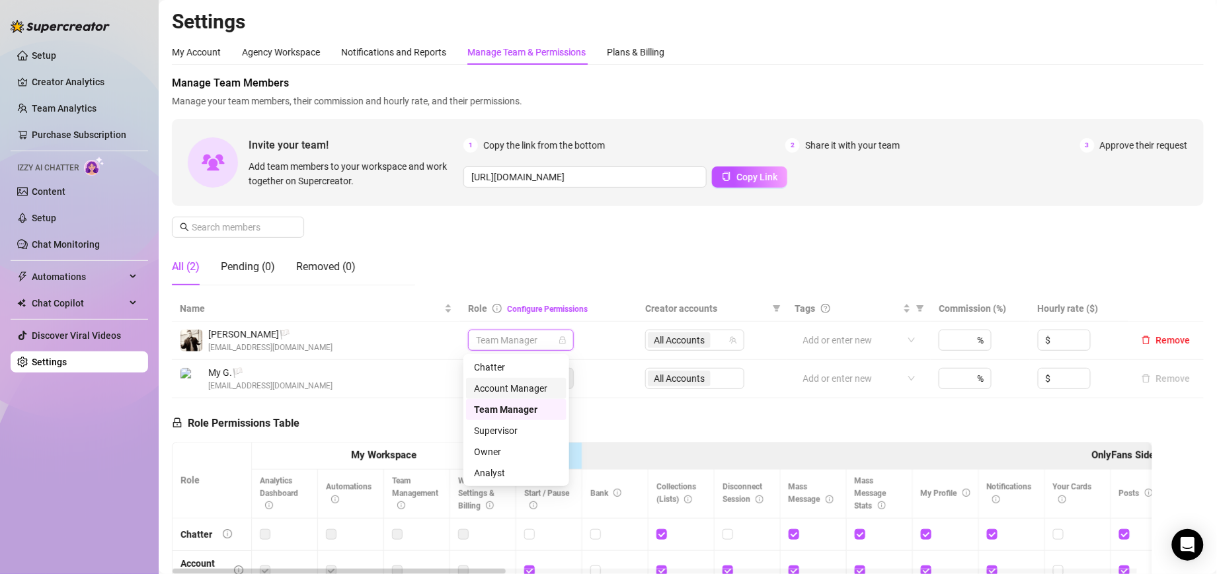
click at [520, 388] on div "Account Manager" at bounding box center [516, 388] width 85 height 15
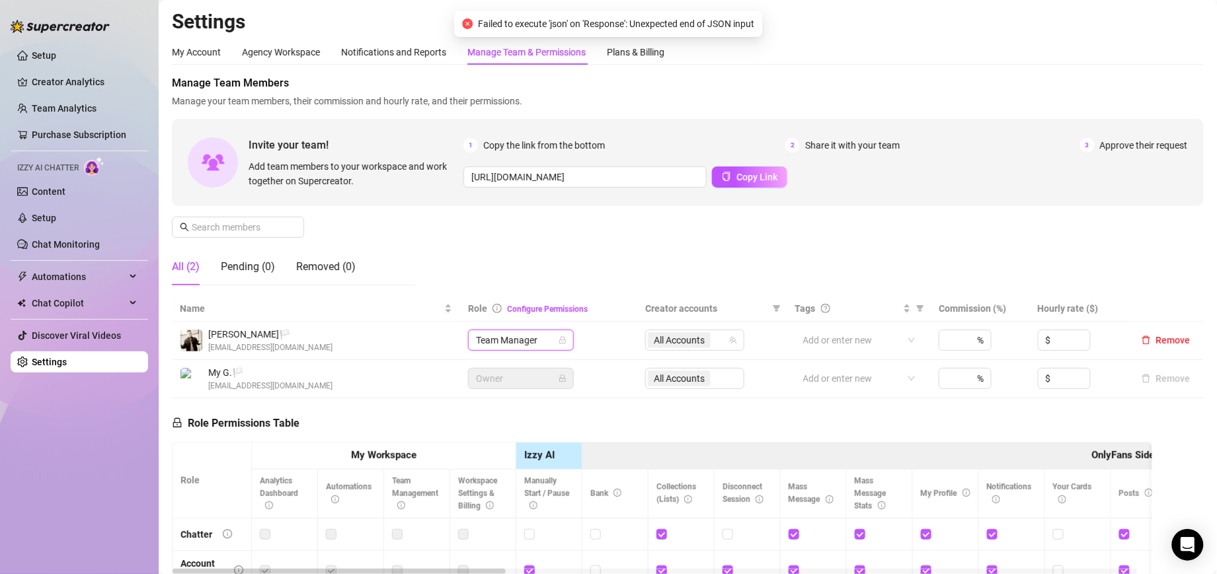
click at [535, 341] on span "Team Manager" at bounding box center [521, 340] width 90 height 20
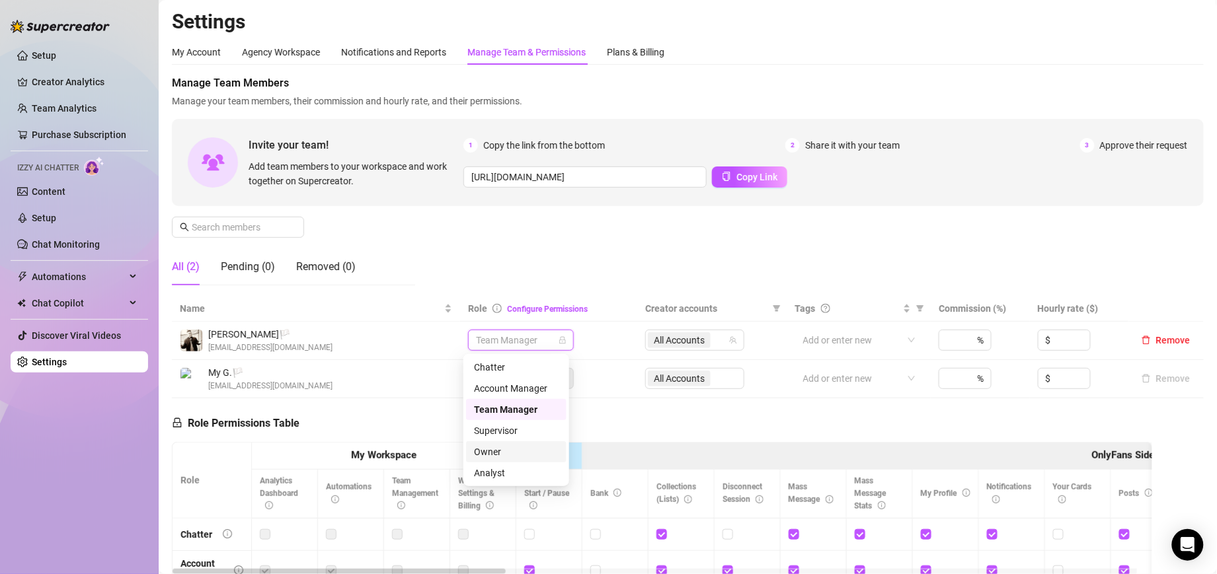
click at [496, 450] on div "Owner" at bounding box center [516, 452] width 85 height 15
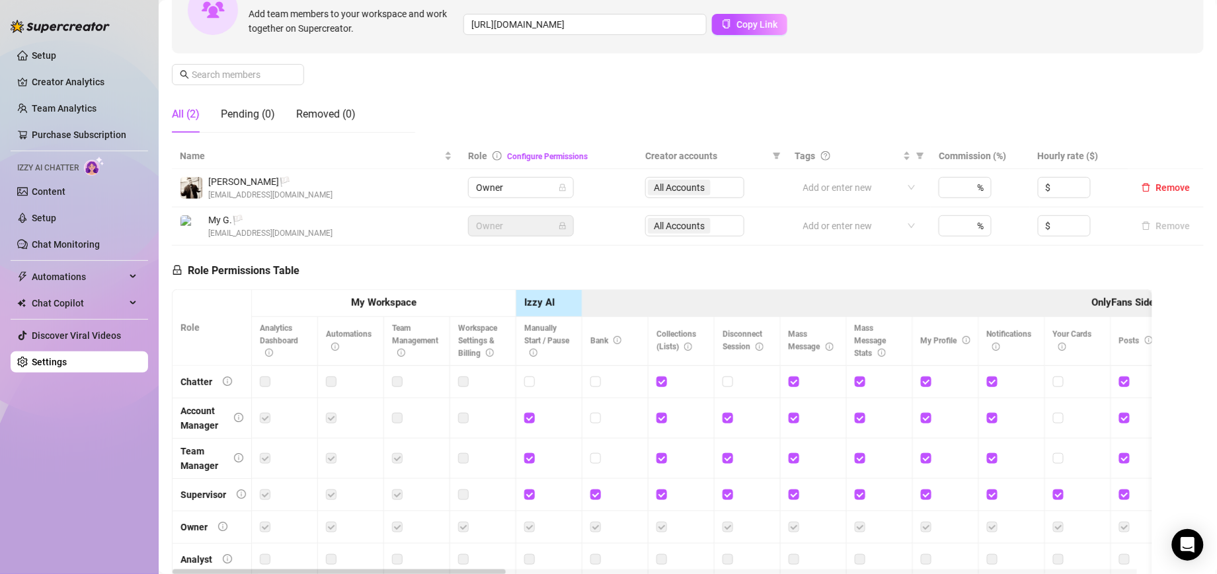
scroll to position [38, 0]
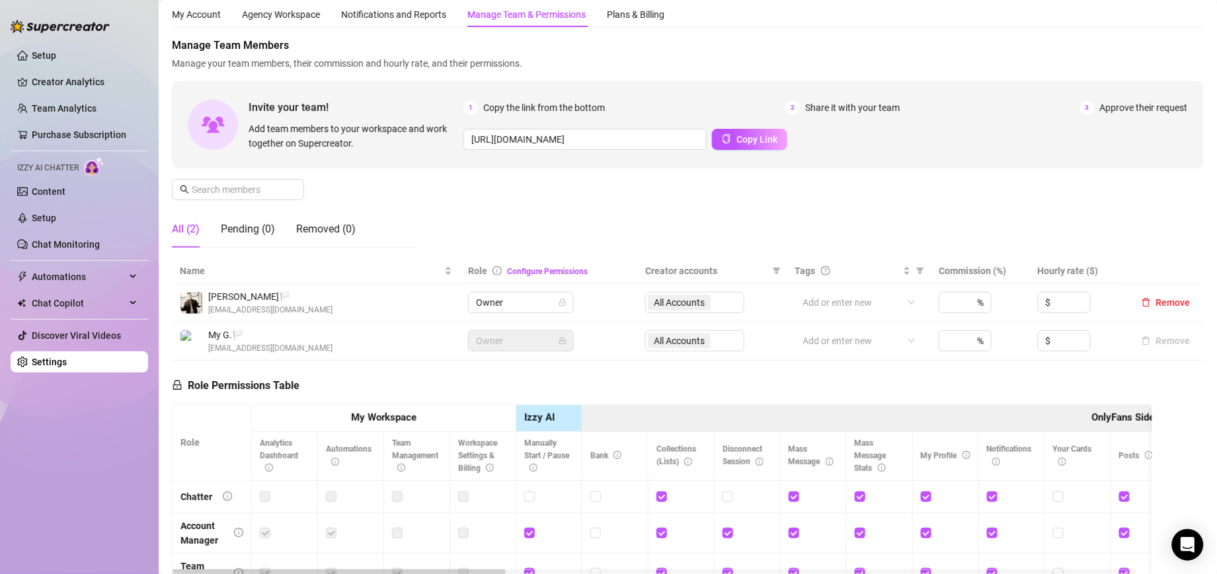
click at [519, 198] on div "Manage Team Members Manage your team members, their commission and hourly rate,…" at bounding box center [688, 148] width 1032 height 221
click at [946, 297] on input at bounding box center [952, 303] width 13 height 20
click at [1053, 305] on input at bounding box center [1071, 303] width 36 height 20
click at [669, 197] on div "Manage Team Members Manage your team members, their commission and hourly rate,…" at bounding box center [688, 148] width 1032 height 221
drag, startPoint x: 705, startPoint y: 81, endPoint x: 691, endPoint y: 83, distance: 13.9
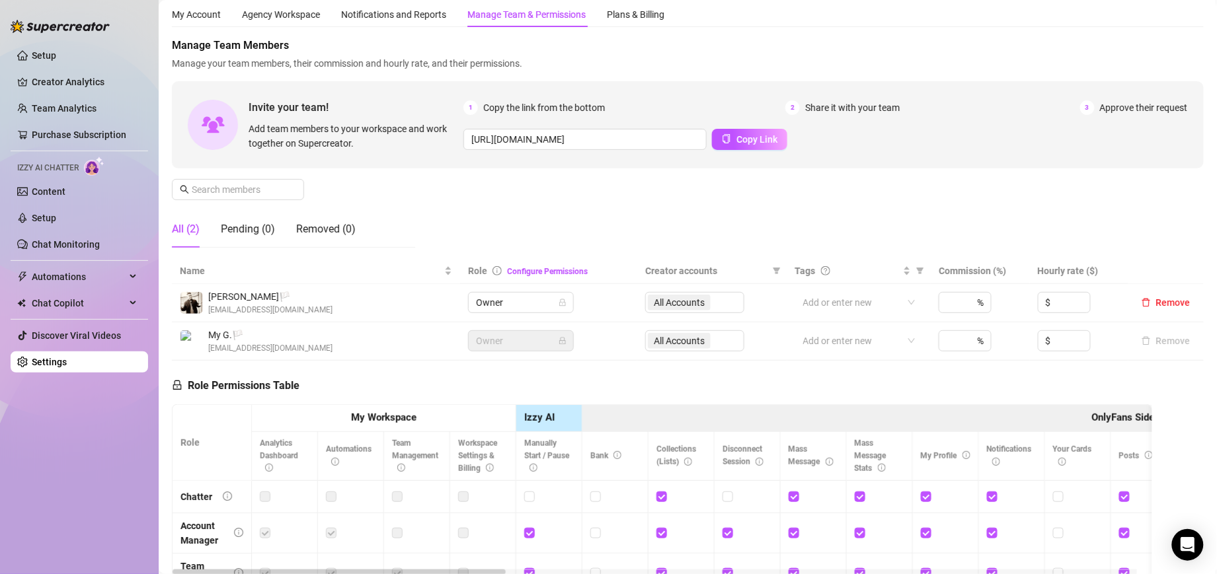
click at [705, 81] on div "Invite your team! Add team members to your workspace and work together on Super…" at bounding box center [688, 124] width 1032 height 87
click at [95, 106] on link "Team Analytics" at bounding box center [64, 108] width 65 height 11
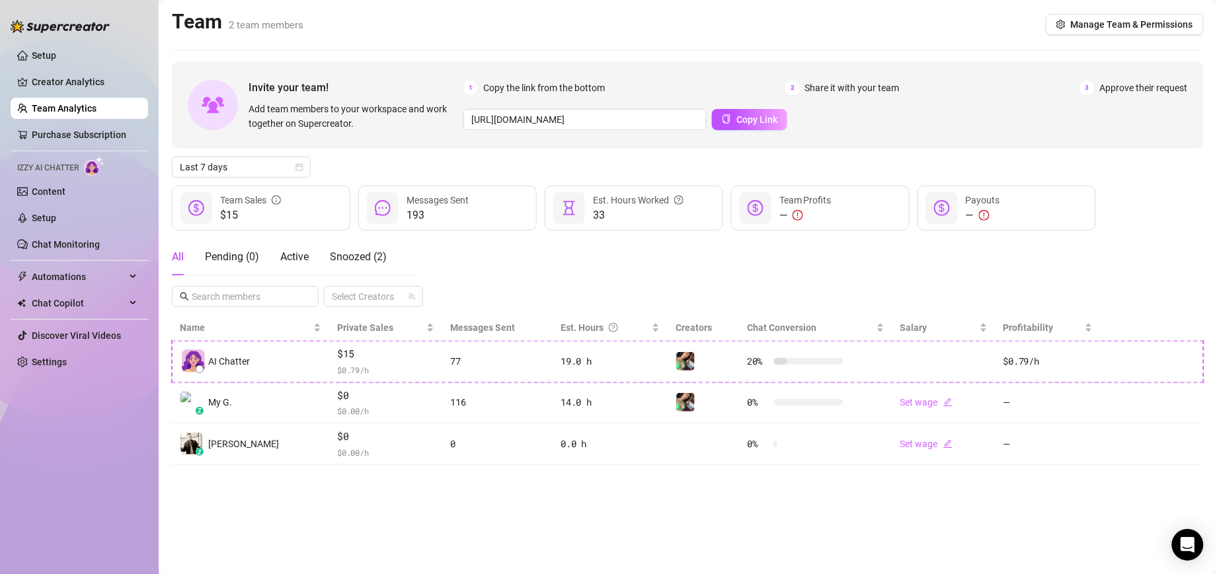
click at [403, 508] on main "Team 2 team members Manage Team & Permissions Invite your team! Add team member…" at bounding box center [688, 287] width 1058 height 574
